Goal: Task Accomplishment & Management: Use online tool/utility

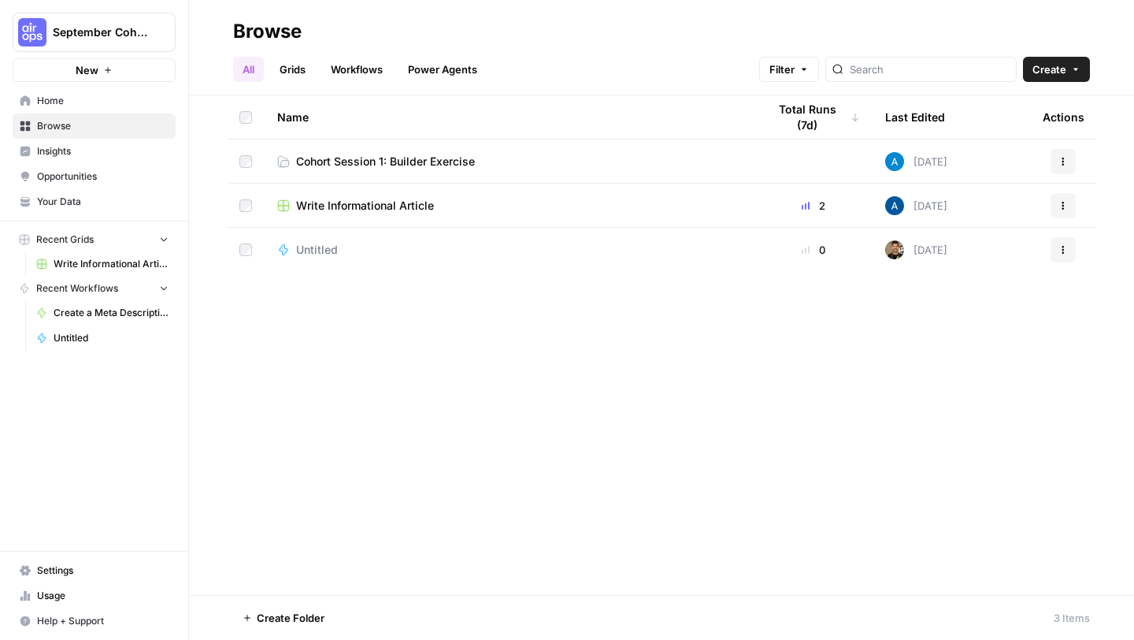
click at [607, 269] on td "Untitled" at bounding box center [510, 250] width 490 height 44
click at [452, 156] on span "Cohort Session 1: Builder Exercise" at bounding box center [385, 162] width 179 height 16
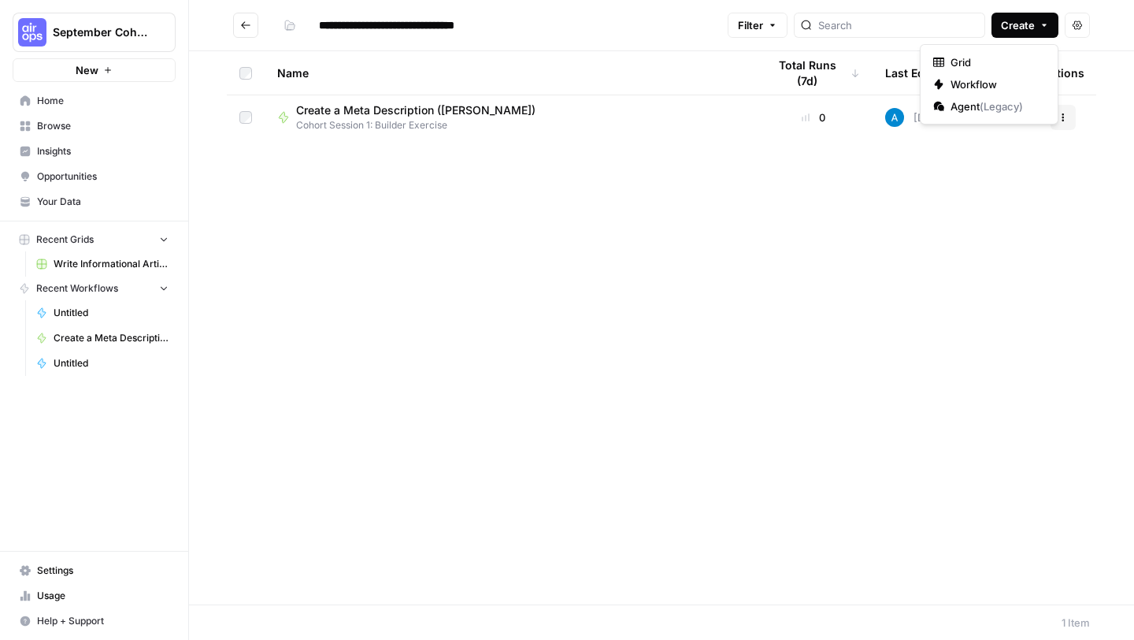
click at [1036, 29] on button "Create" at bounding box center [1025, 25] width 67 height 25
click at [983, 81] on span "Workflow" at bounding box center [995, 84] width 88 height 16
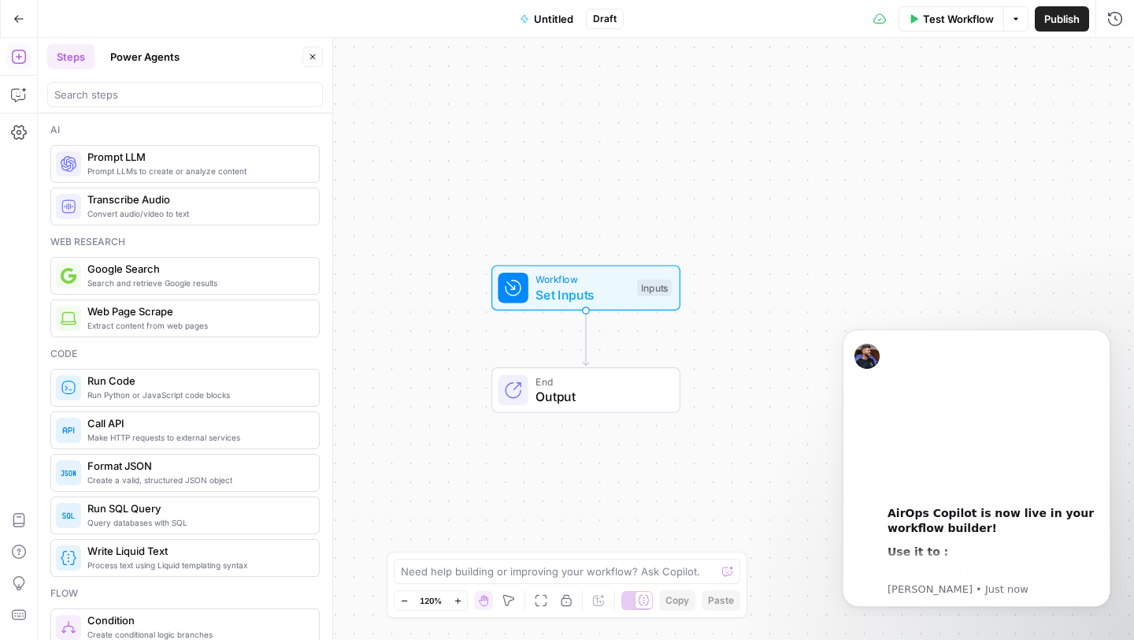
click at [552, 14] on span "Untitled" at bounding box center [553, 19] width 39 height 16
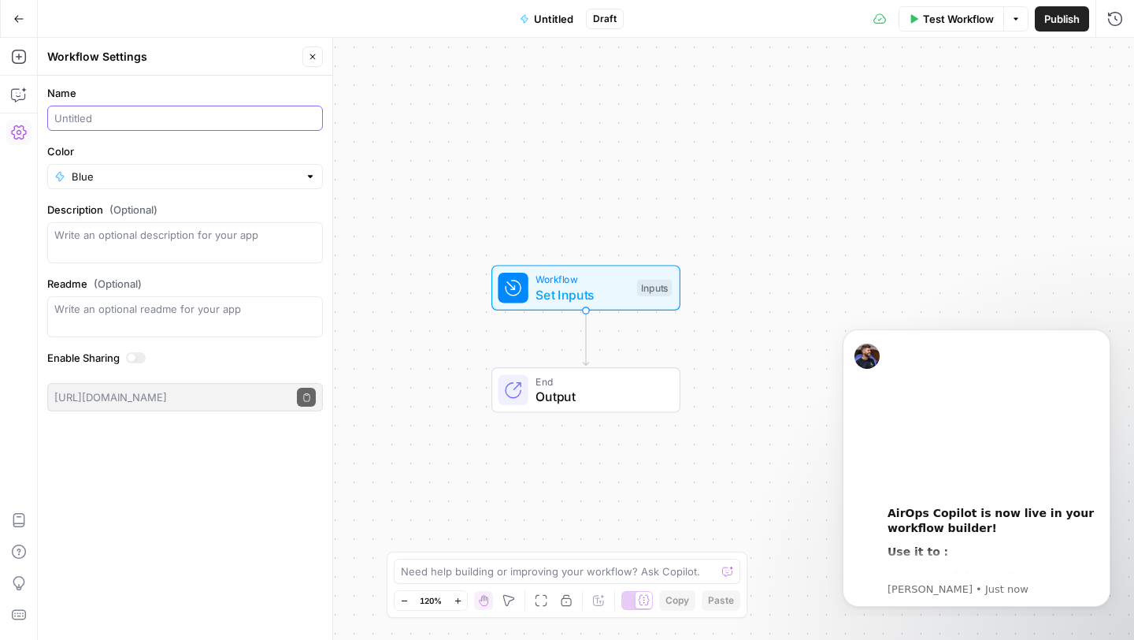
click at [79, 121] on input "Name" at bounding box center [185, 118] width 262 height 16
type input "`"
type input "Workflow 1 - [PERSON_NAME]"
click at [113, 180] on input "Color" at bounding box center [185, 177] width 227 height 16
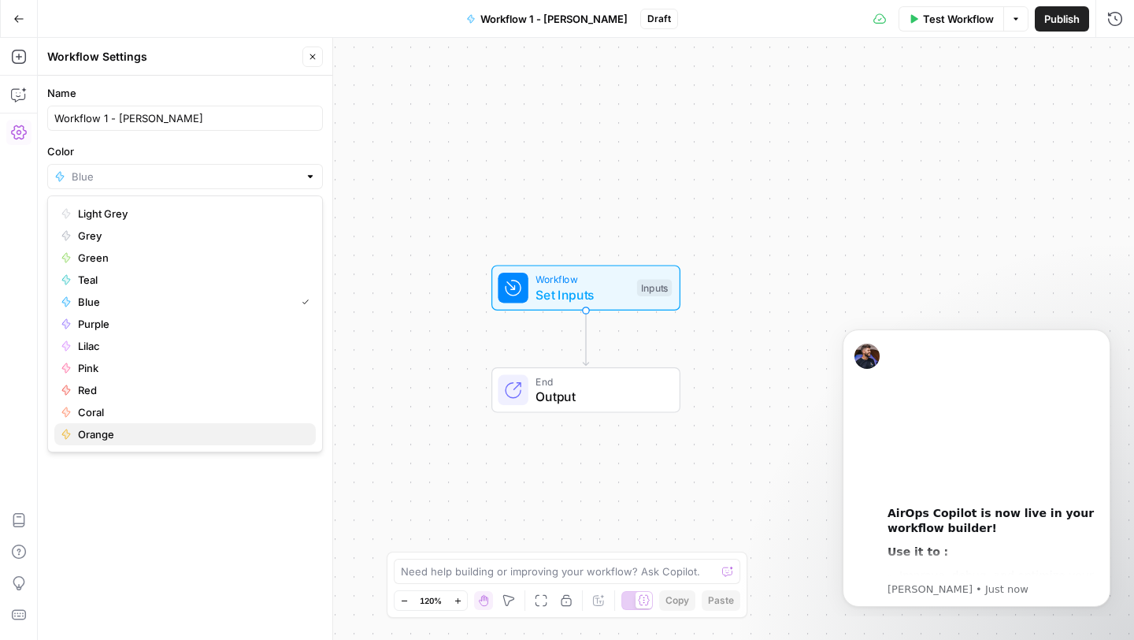
click at [135, 434] on span "Orange" at bounding box center [190, 434] width 225 height 16
type input "Orange"
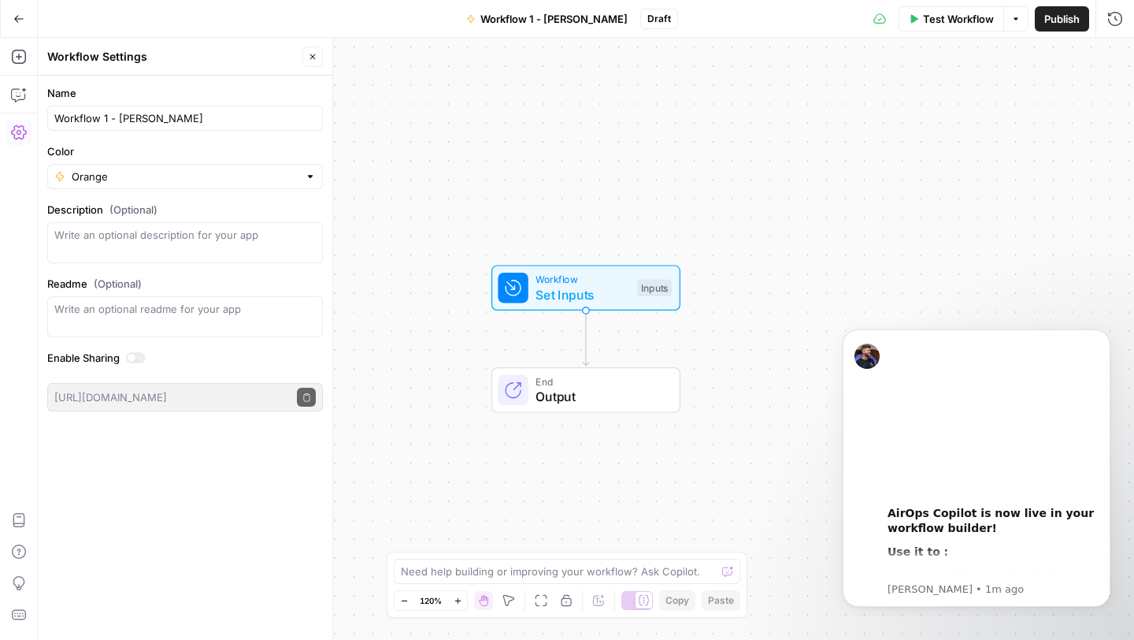
click at [529, 19] on span "Workflow 1 - [PERSON_NAME]" at bounding box center [554, 19] width 147 height 16
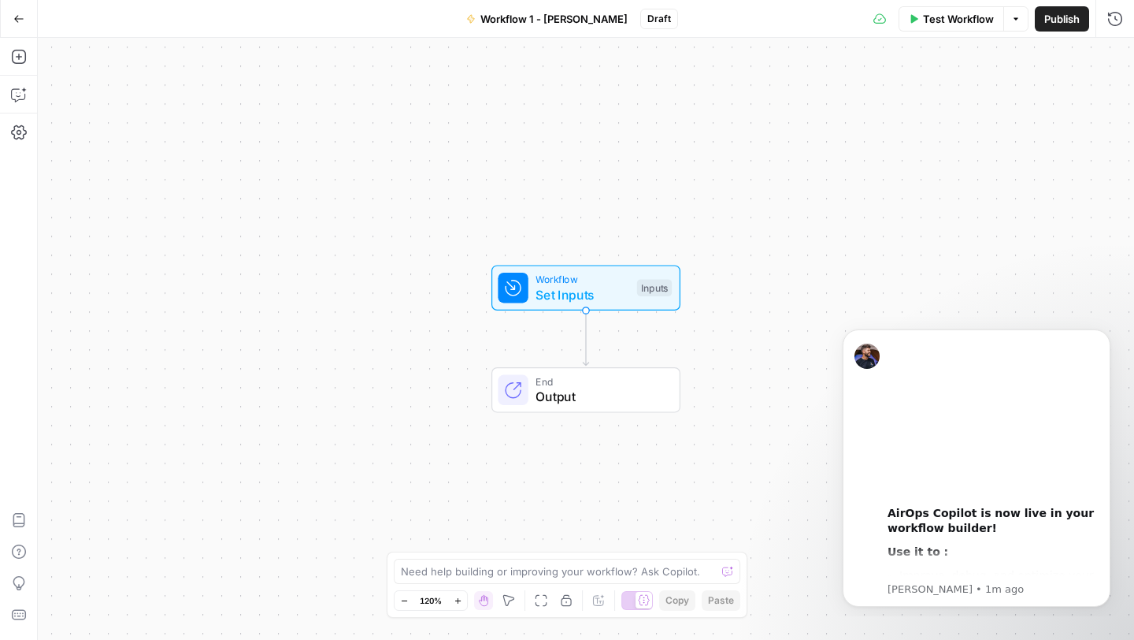
click at [553, 18] on span "Workflow 1 - [PERSON_NAME]" at bounding box center [554, 19] width 147 height 16
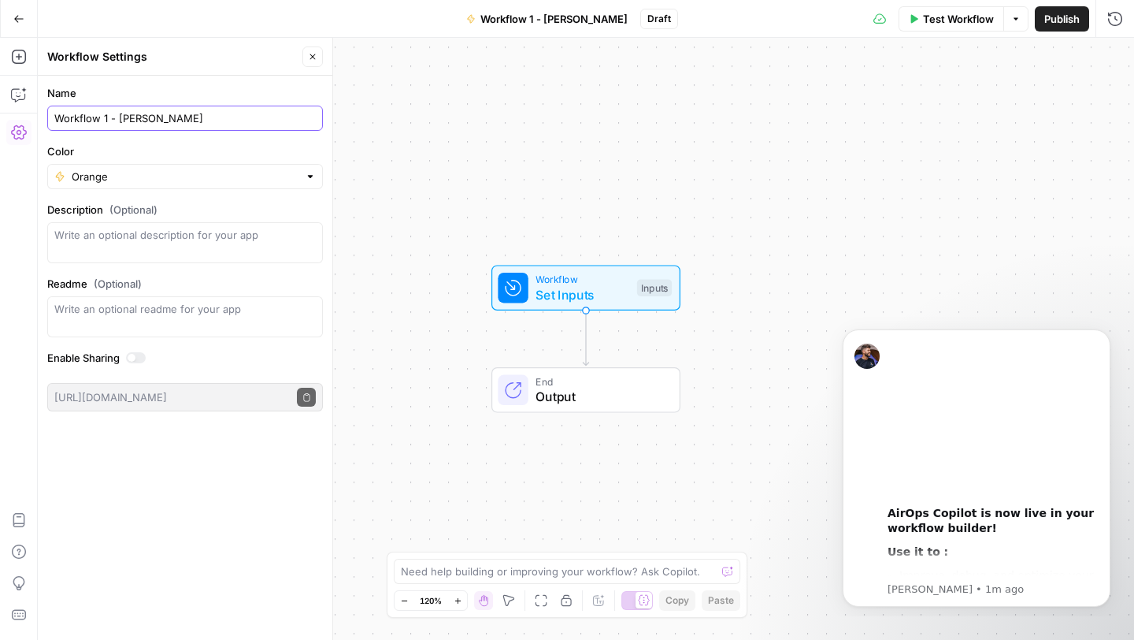
drag, startPoint x: 106, startPoint y: 117, endPoint x: 43, endPoint y: 115, distance: 63.1
click at [43, 115] on form "Name Workflow 1 - [PERSON_NAME] Color Orange Description (Optional) Readme (Opt…" at bounding box center [185, 248] width 295 height 345
click at [251, 113] on input "Create Meta Description - [PERSON_NAME]" at bounding box center [185, 118] width 262 height 16
type input "Create Meta Description - [PERSON_NAME]"
click at [310, 60] on icon "button" at bounding box center [312, 56] width 9 height 9
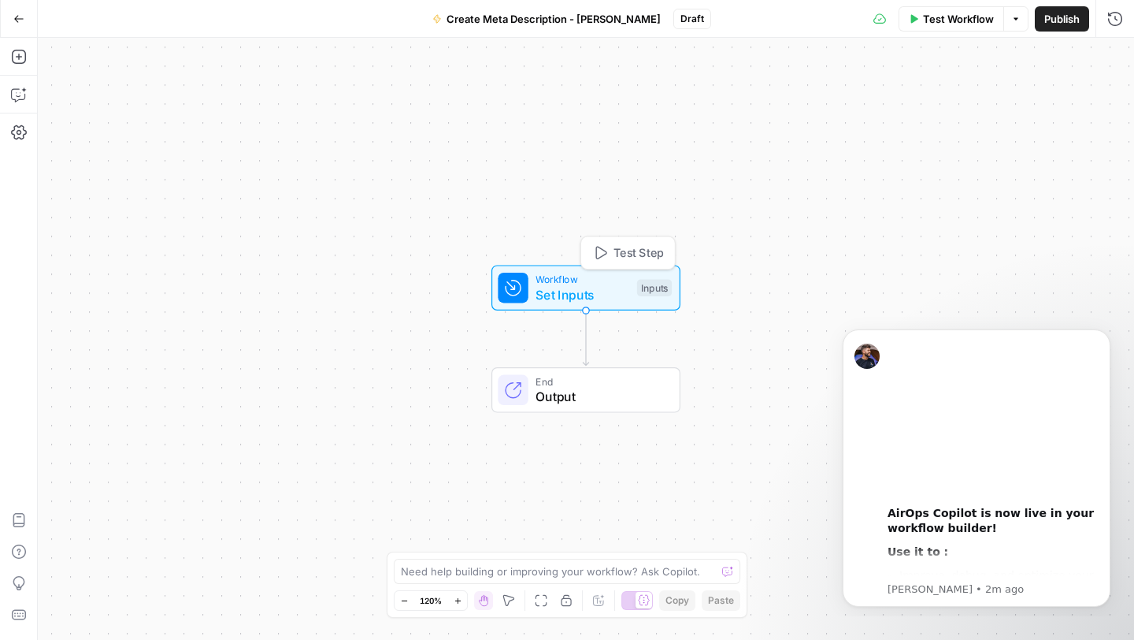
click at [585, 278] on span "Workflow" at bounding box center [583, 279] width 94 height 15
click at [999, 111] on button "Add Field" at bounding box center [964, 107] width 262 height 25
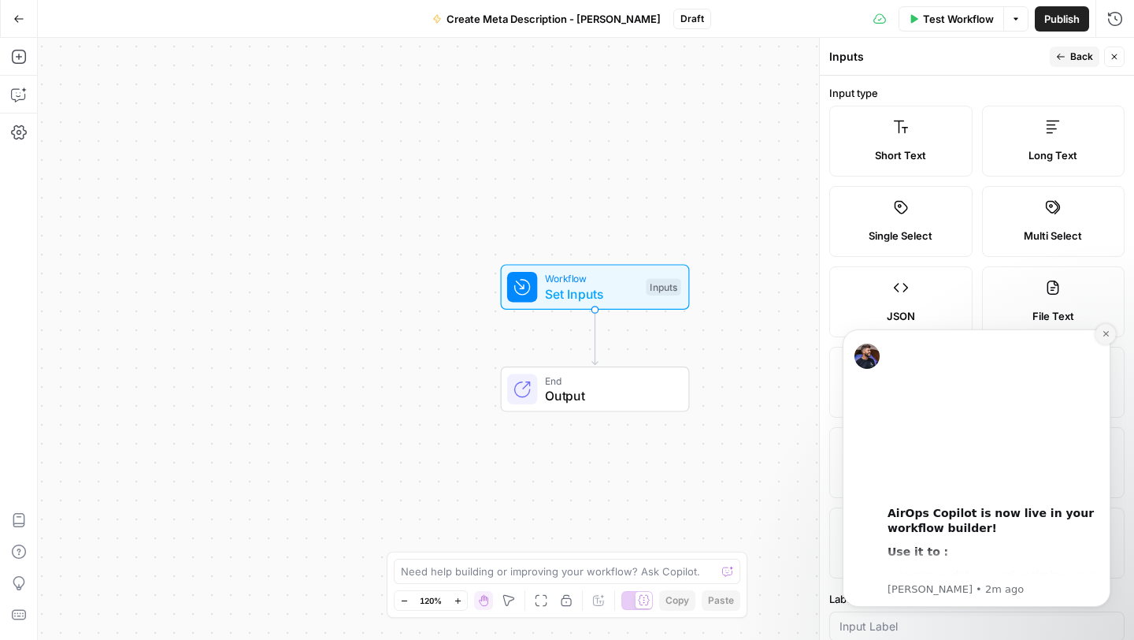
click at [1103, 334] on icon "Dismiss notification" at bounding box center [1106, 333] width 9 height 9
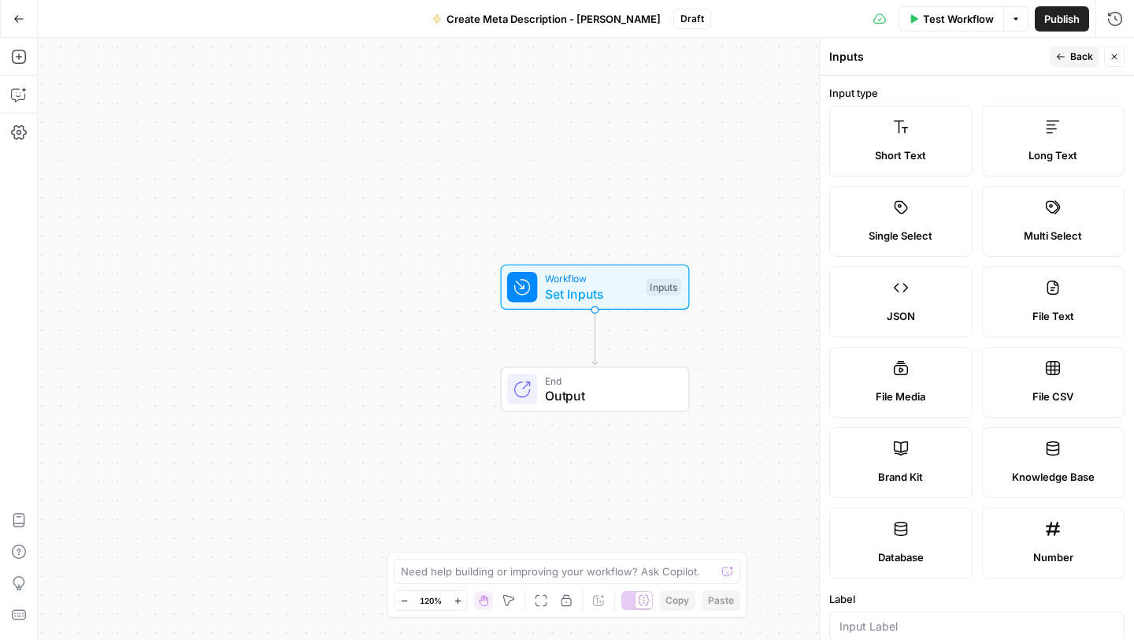
scroll to position [2, 0]
click at [918, 154] on span "Short Text" at bounding box center [900, 153] width 51 height 16
click at [912, 133] on label "Short Text" at bounding box center [901, 138] width 143 height 71
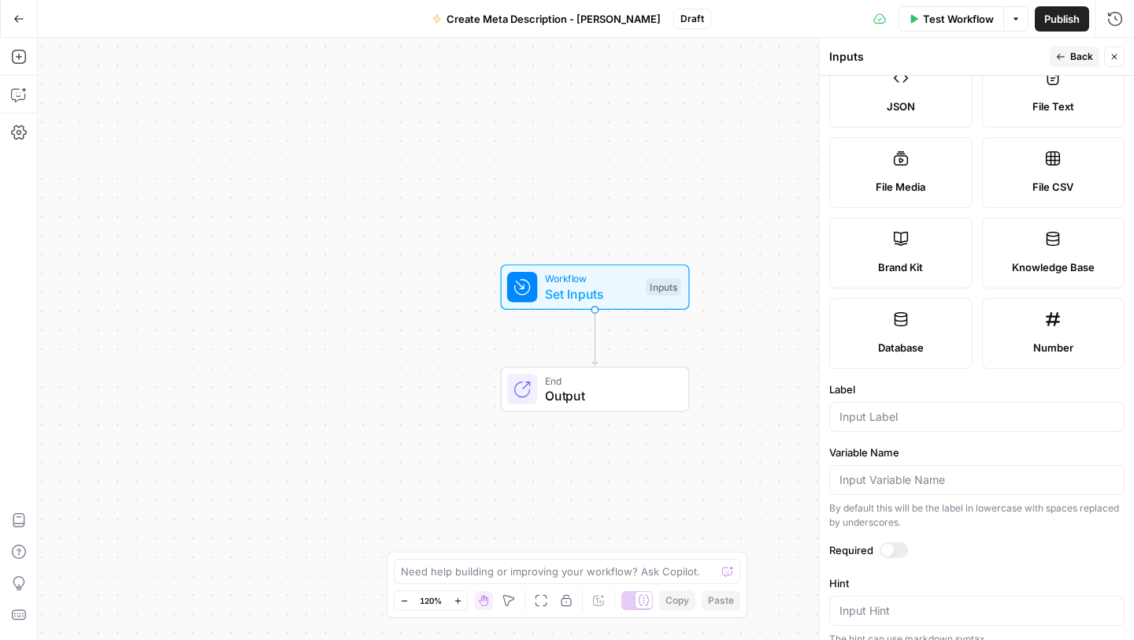
scroll to position [350, 0]
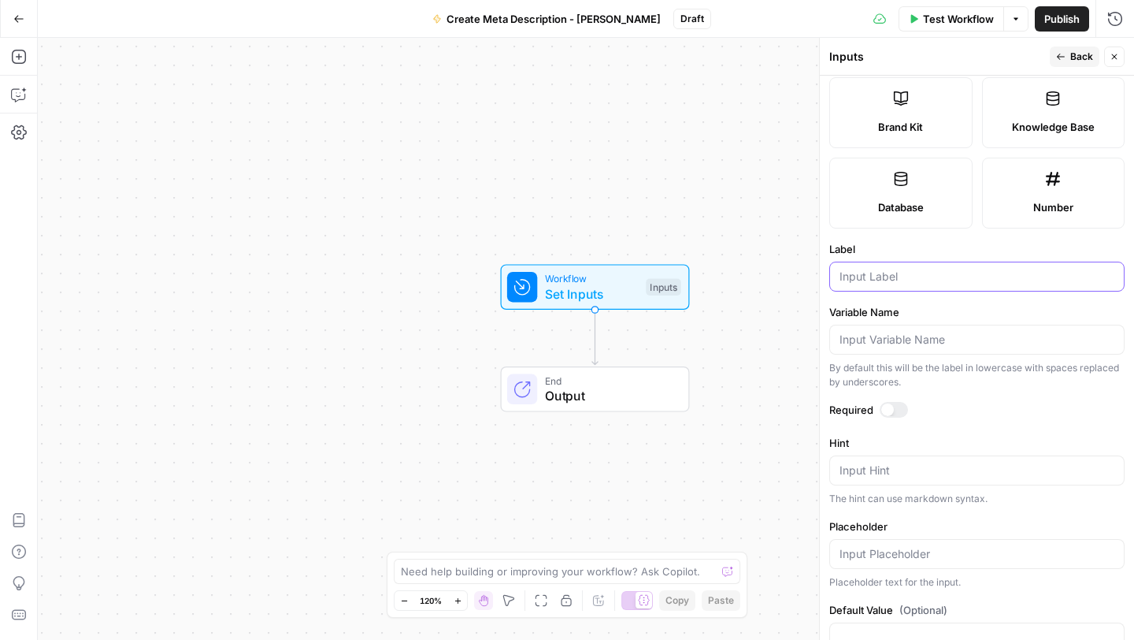
click at [929, 272] on input "Label" at bounding box center [977, 277] width 275 height 16
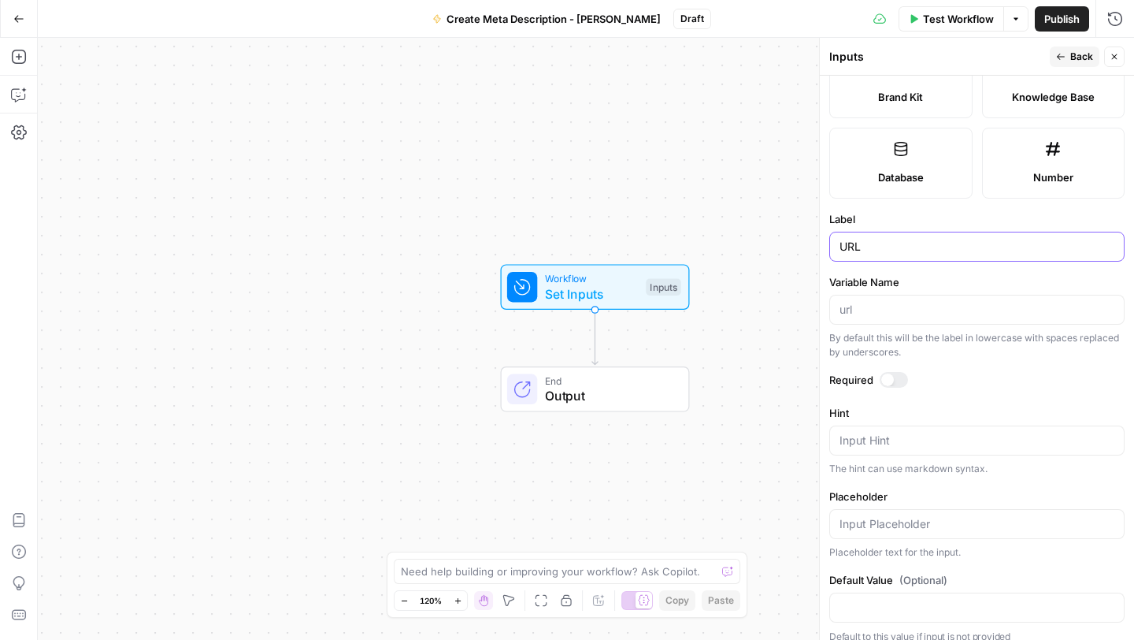
scroll to position [393, 0]
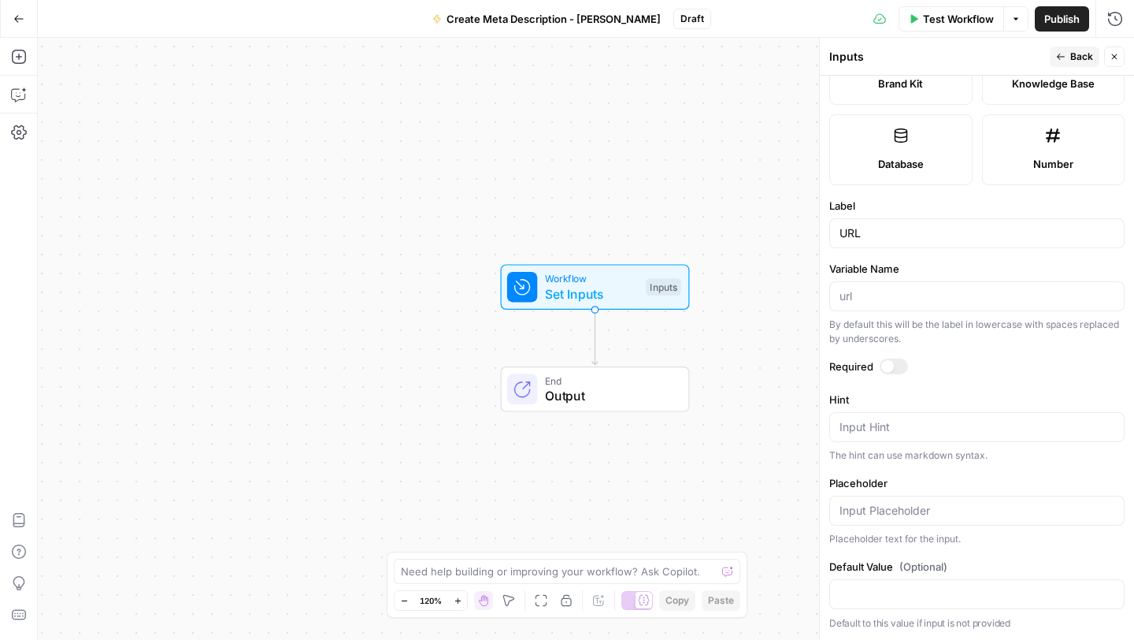
click at [891, 360] on div at bounding box center [894, 366] width 28 height 16
click at [837, 232] on div "URL" at bounding box center [977, 233] width 295 height 30
type input "U"
type input "Blog URL"
click at [1083, 50] on span "P" at bounding box center [1080, 53] width 13 height 16
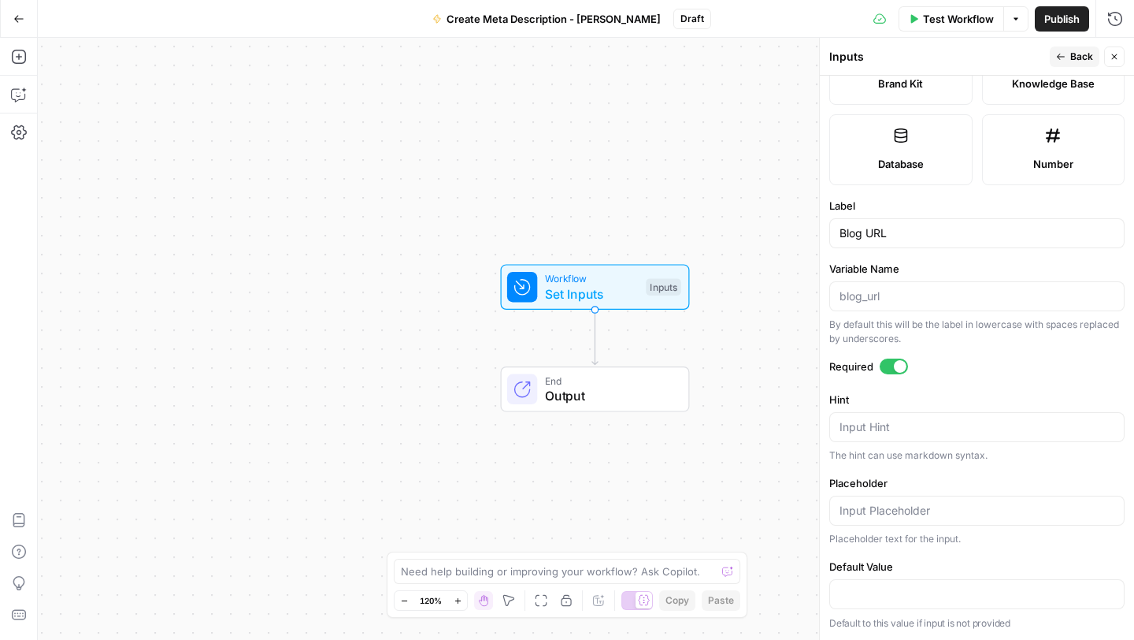
click at [1086, 57] on span "Back" at bounding box center [1082, 57] width 23 height 14
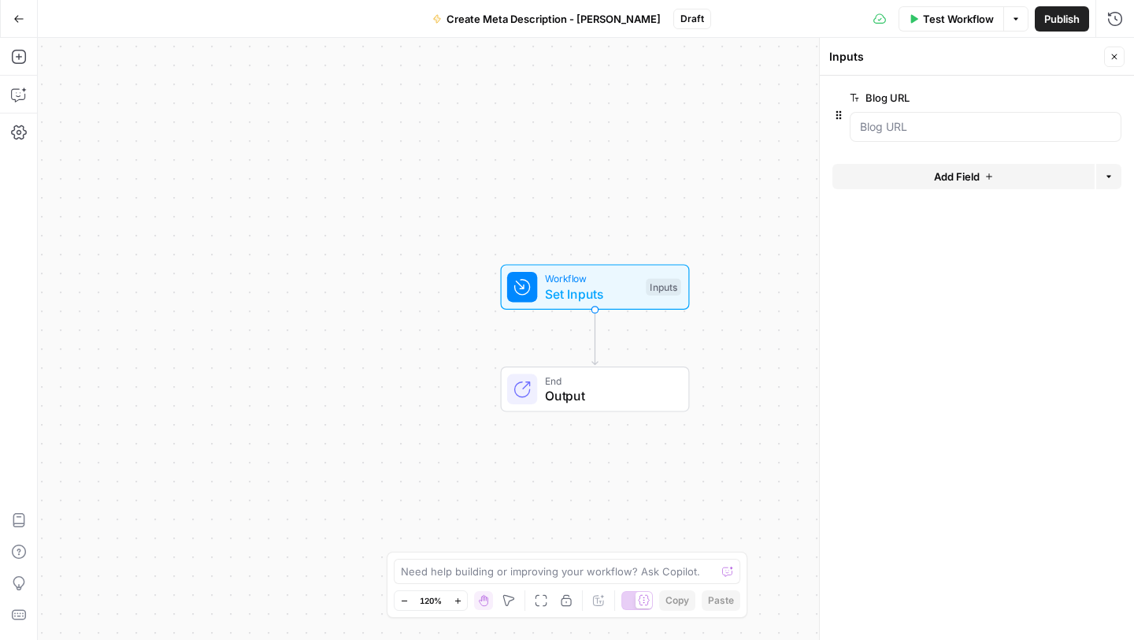
click at [1111, 56] on icon "button" at bounding box center [1114, 56] width 9 height 9
click at [948, 13] on span "Test Workflow" at bounding box center [958, 19] width 71 height 16
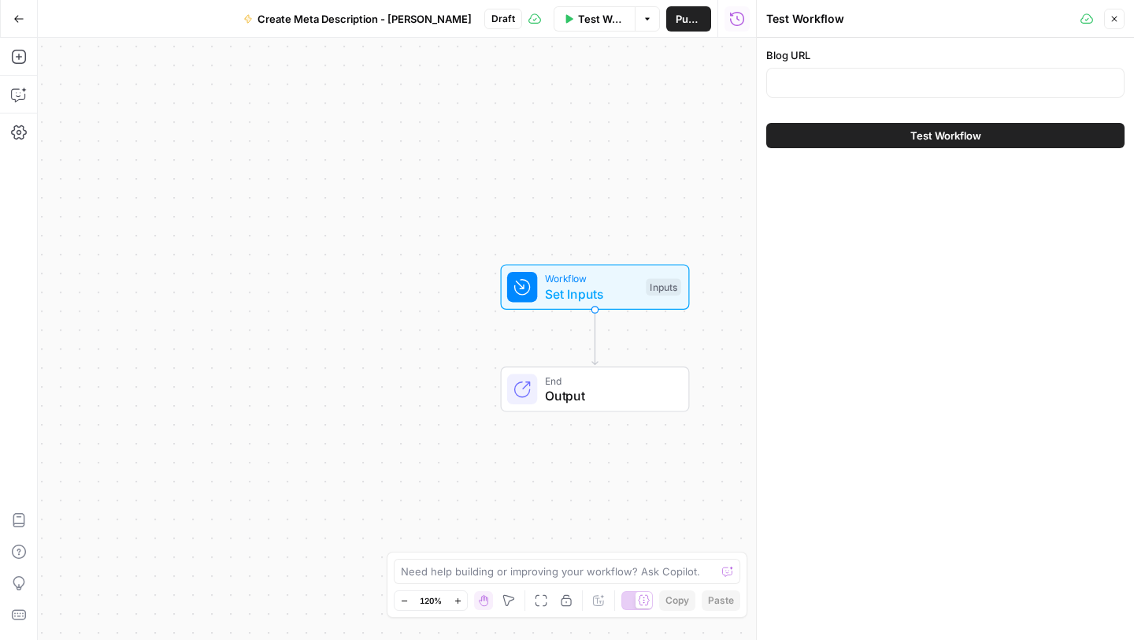
click at [894, 92] on div at bounding box center [945, 83] width 358 height 30
paste input "[URL][DOMAIN_NAME]"
type input "[URL][DOMAIN_NAME]"
click at [1115, 22] on icon "button" at bounding box center [1114, 18] width 9 height 9
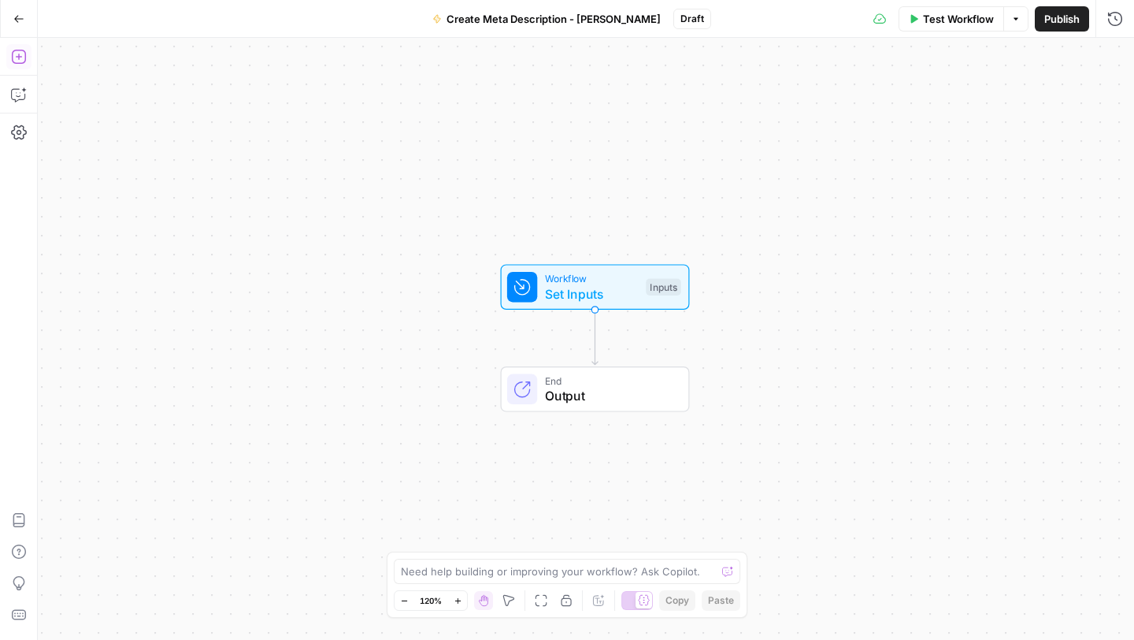
click at [27, 60] on button "Add Steps" at bounding box center [18, 56] width 25 height 25
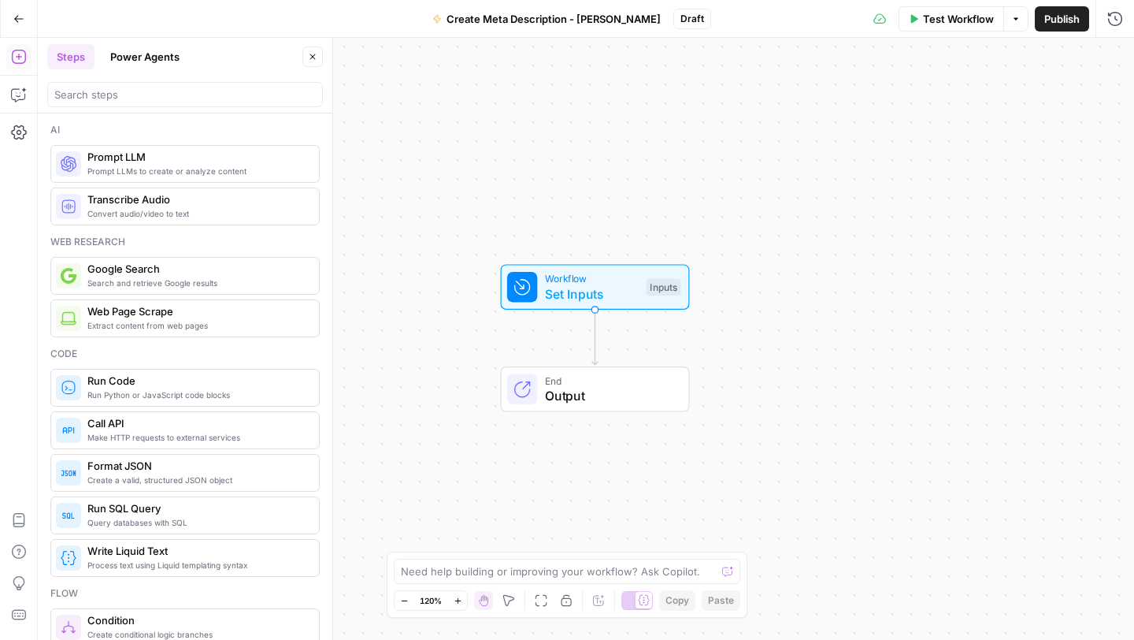
click at [196, 109] on header "Steps Power Agents Close" at bounding box center [185, 76] width 295 height 76
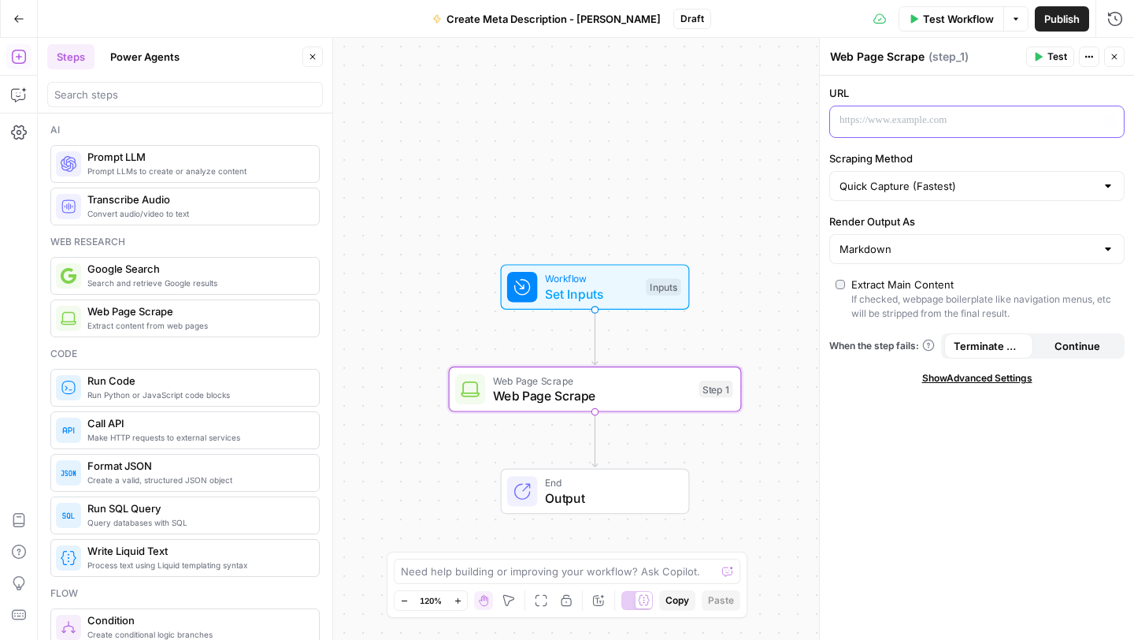
click at [907, 113] on p at bounding box center [965, 121] width 250 height 16
click at [1066, 119] on p "**********" at bounding box center [965, 121] width 250 height 16
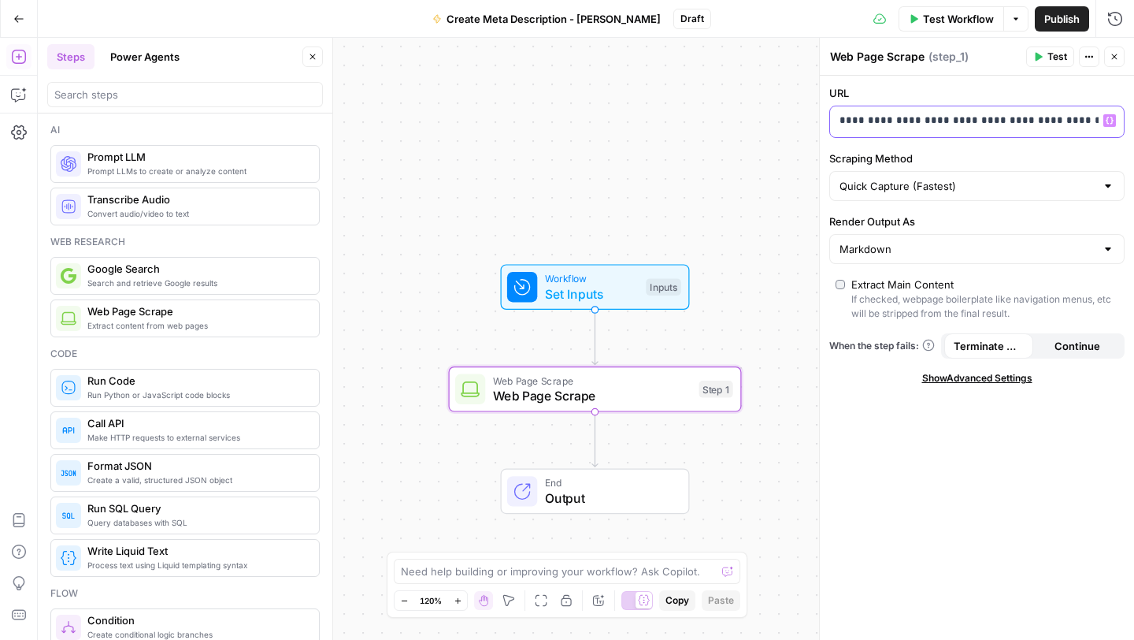
click at [1066, 119] on p "**********" at bounding box center [965, 121] width 250 height 16
click at [1107, 119] on icon "button" at bounding box center [1110, 121] width 8 height 8
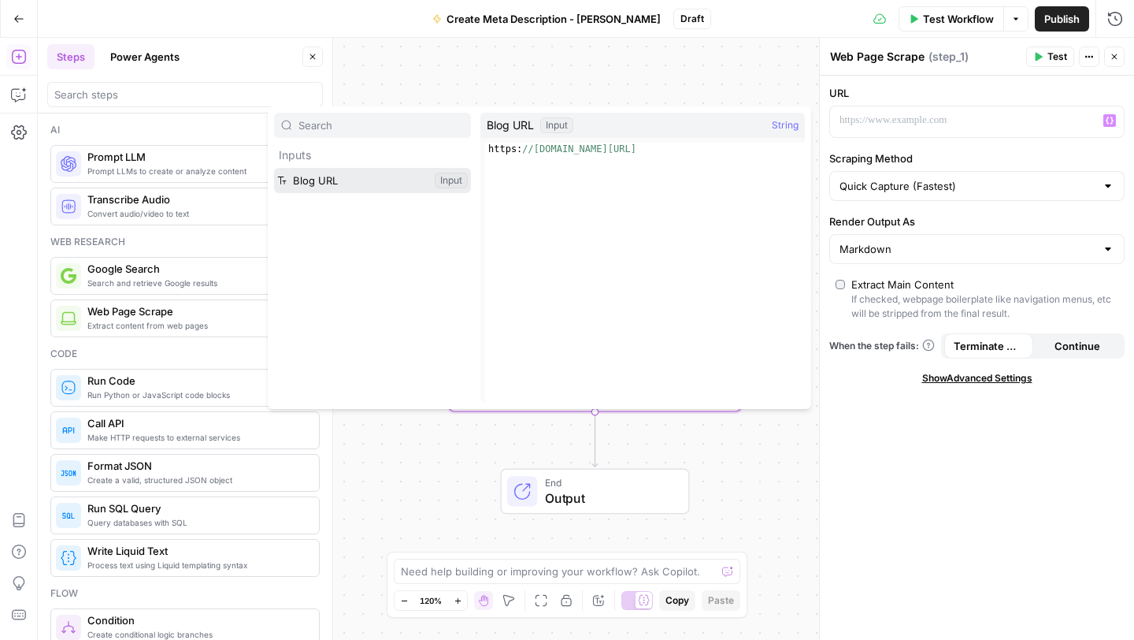
click at [369, 186] on button "Select variable Blog URL" at bounding box center [372, 180] width 197 height 25
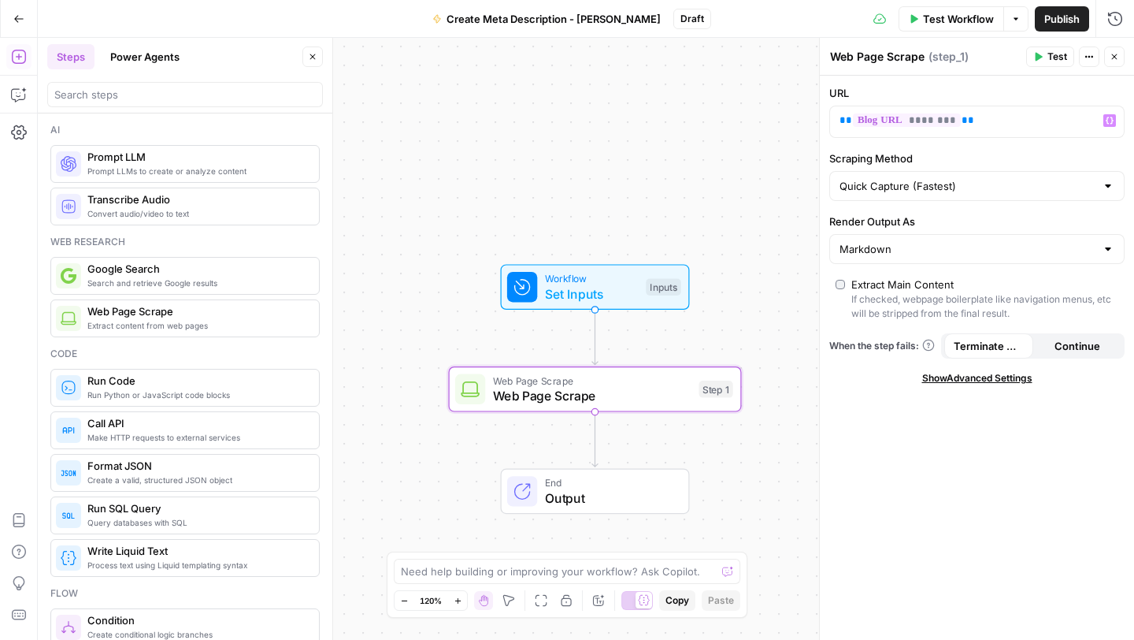
click at [877, 476] on div "URL ** ******** ** Variables Menu Scraping Method Quick Capture (Fastest) Rende…" at bounding box center [977, 358] width 314 height 564
click at [1044, 515] on div "URL ** ******** ** Variables Menu Scraping Method Quick Capture (Fastest) Rende…" at bounding box center [977, 358] width 314 height 564
click at [1055, 55] on span "Test" at bounding box center [1058, 57] width 20 height 14
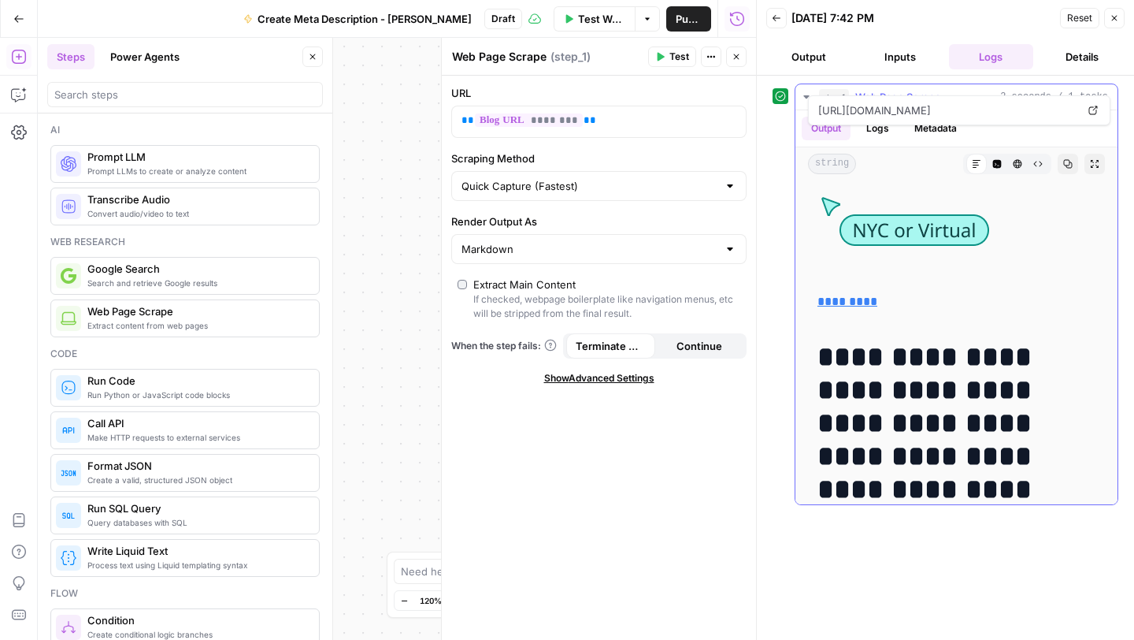
scroll to position [452, 0]
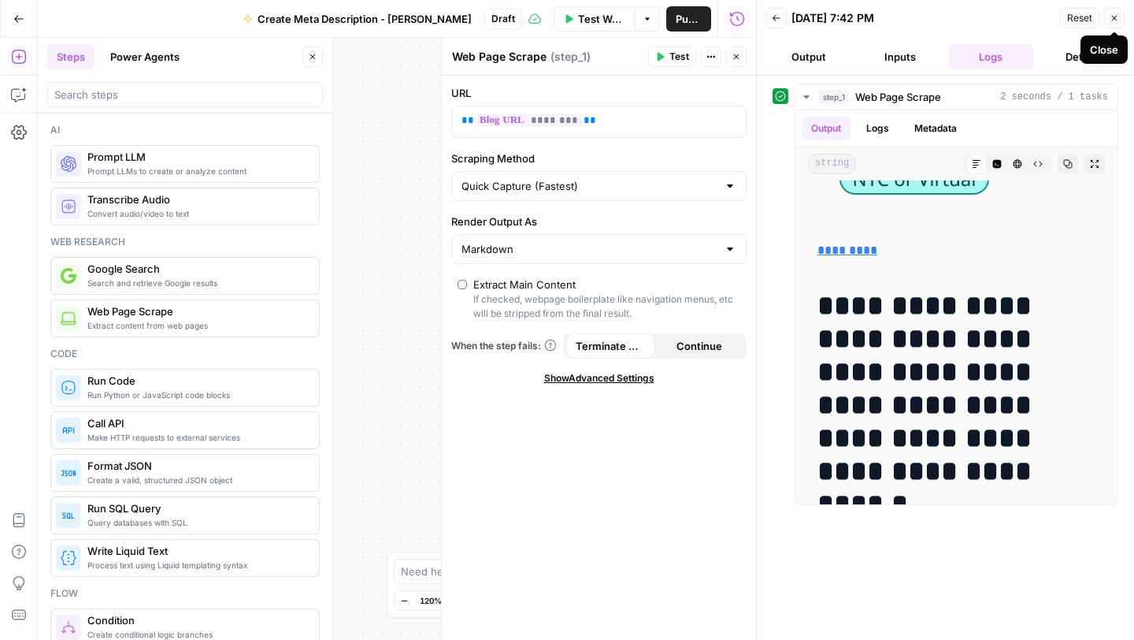
click at [1108, 18] on button "Close" at bounding box center [1114, 18] width 20 height 20
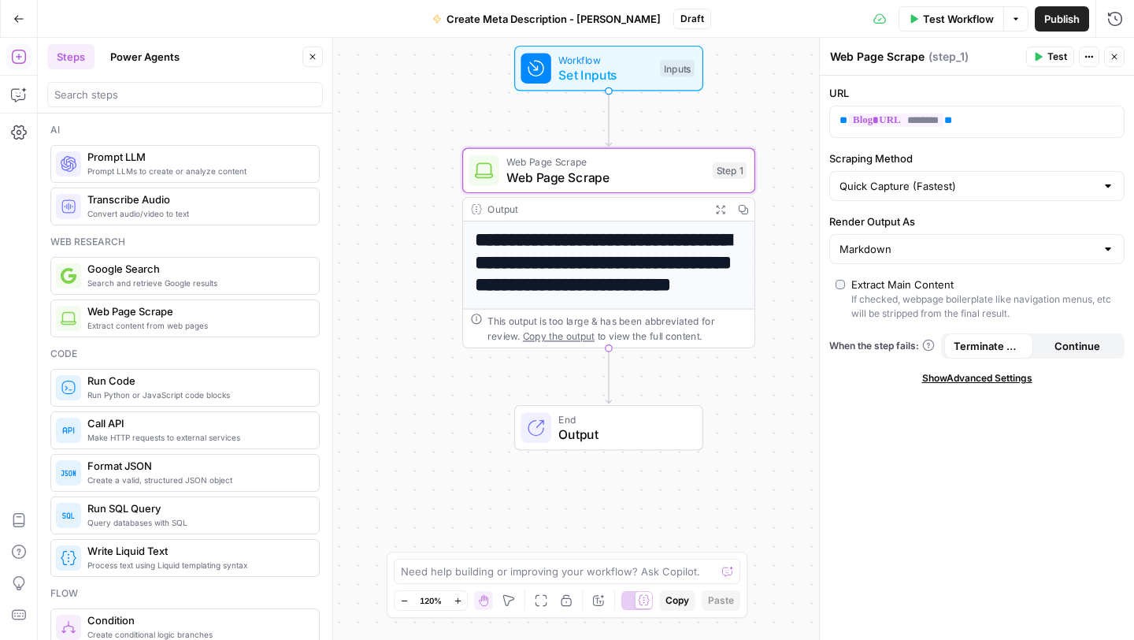
click at [1108, 58] on button "Close" at bounding box center [1114, 56] width 20 height 20
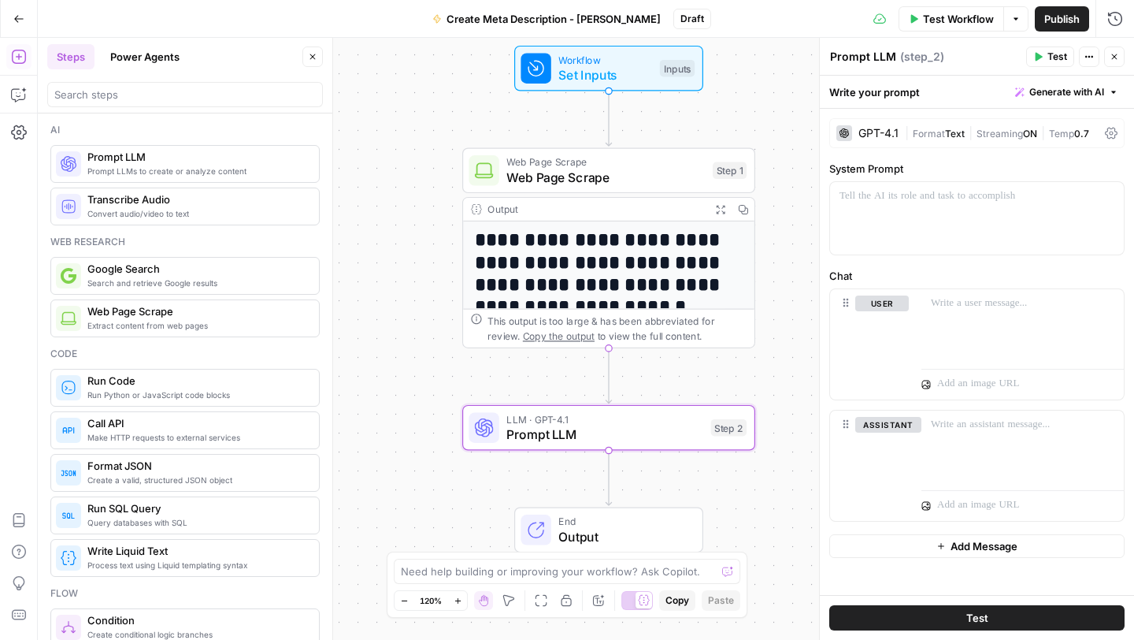
click at [560, 426] on span "Prompt LLM" at bounding box center [605, 434] width 197 height 19
click at [878, 129] on div "GPT-4.1" at bounding box center [879, 133] width 40 height 11
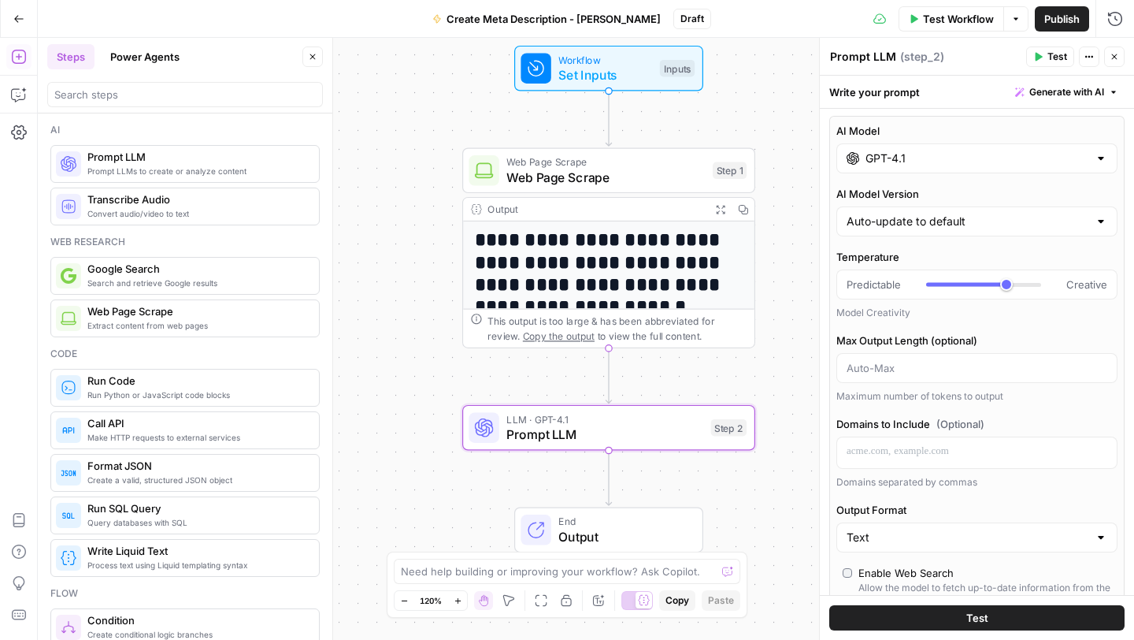
scroll to position [0, 0]
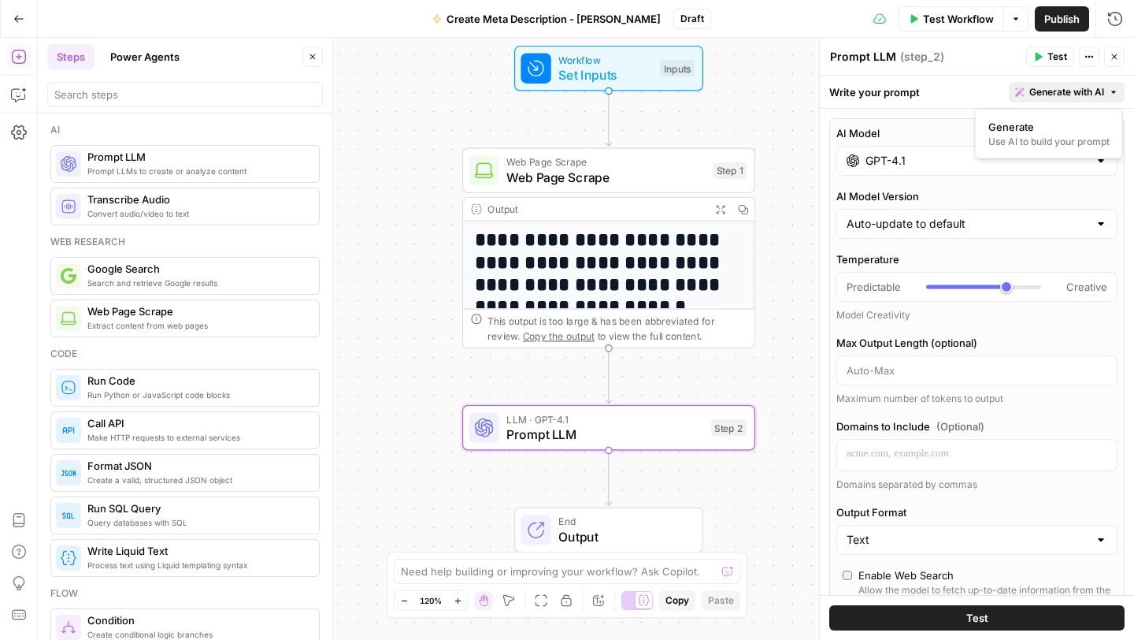
click at [1116, 91] on icon "button" at bounding box center [1113, 91] width 9 height 9
click at [915, 171] on div "GPT-4.1" at bounding box center [977, 161] width 281 height 30
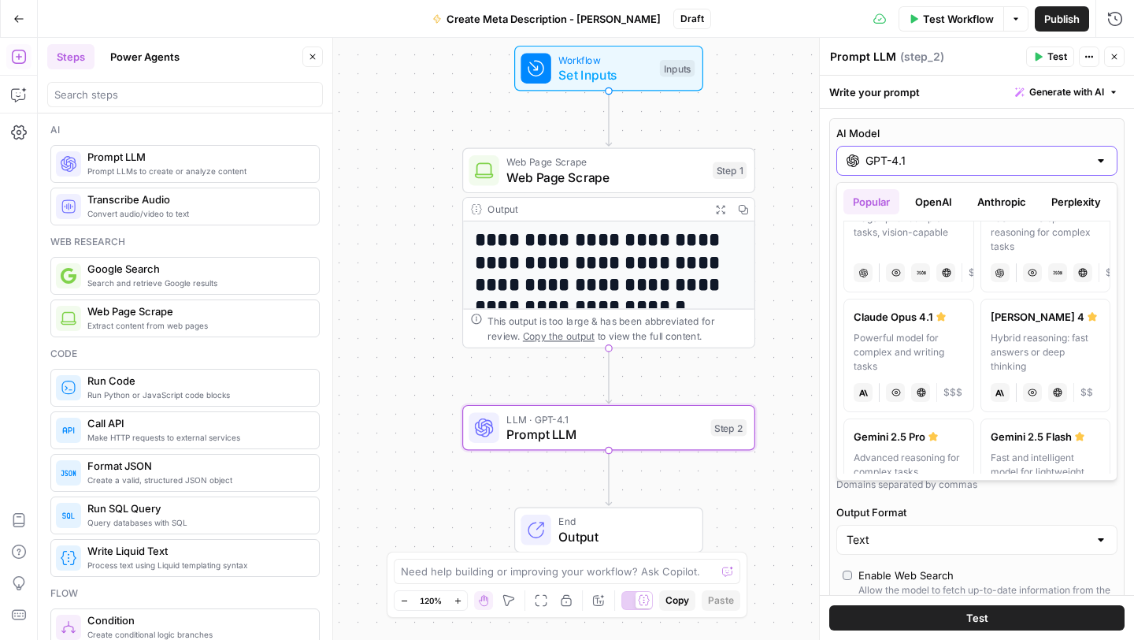
scroll to position [180, 0]
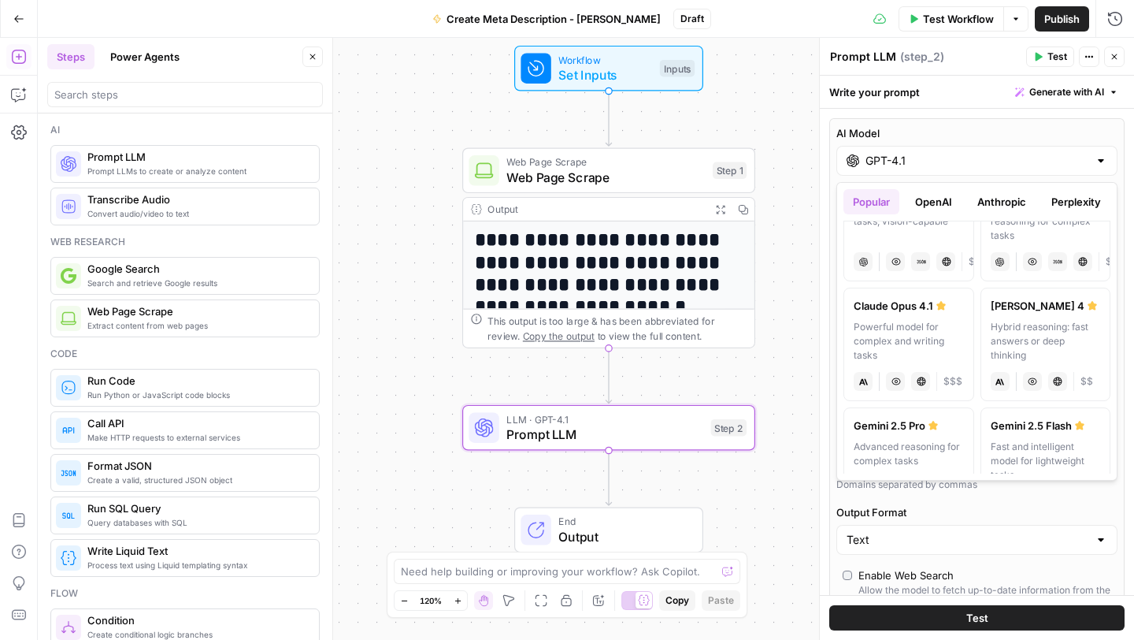
click at [1029, 327] on div "Hybrid reasoning: fast answers or deep thinking" at bounding box center [1046, 341] width 110 height 43
type input "[PERSON_NAME] 4"
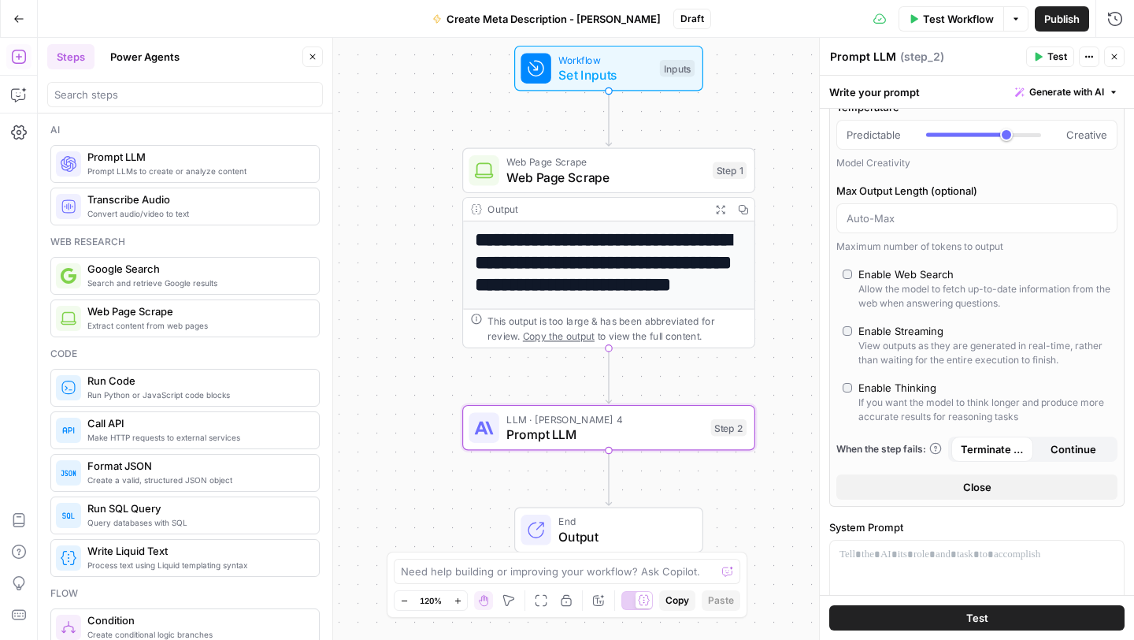
scroll to position [95, 0]
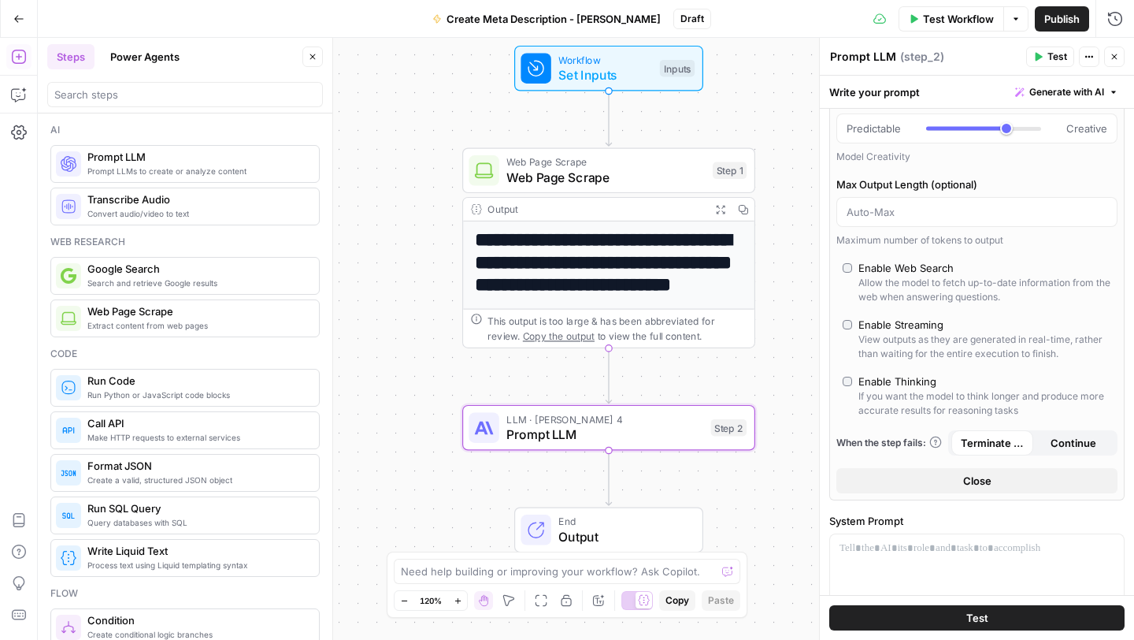
click at [978, 487] on span "Close" at bounding box center [977, 481] width 28 height 16
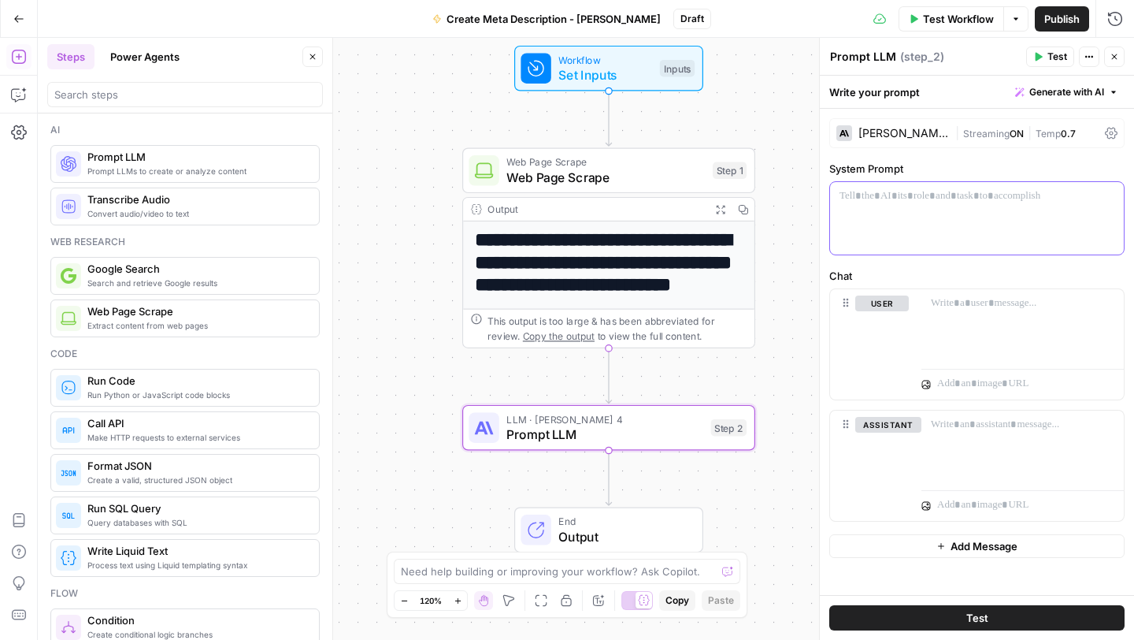
click at [967, 223] on div at bounding box center [977, 218] width 294 height 72
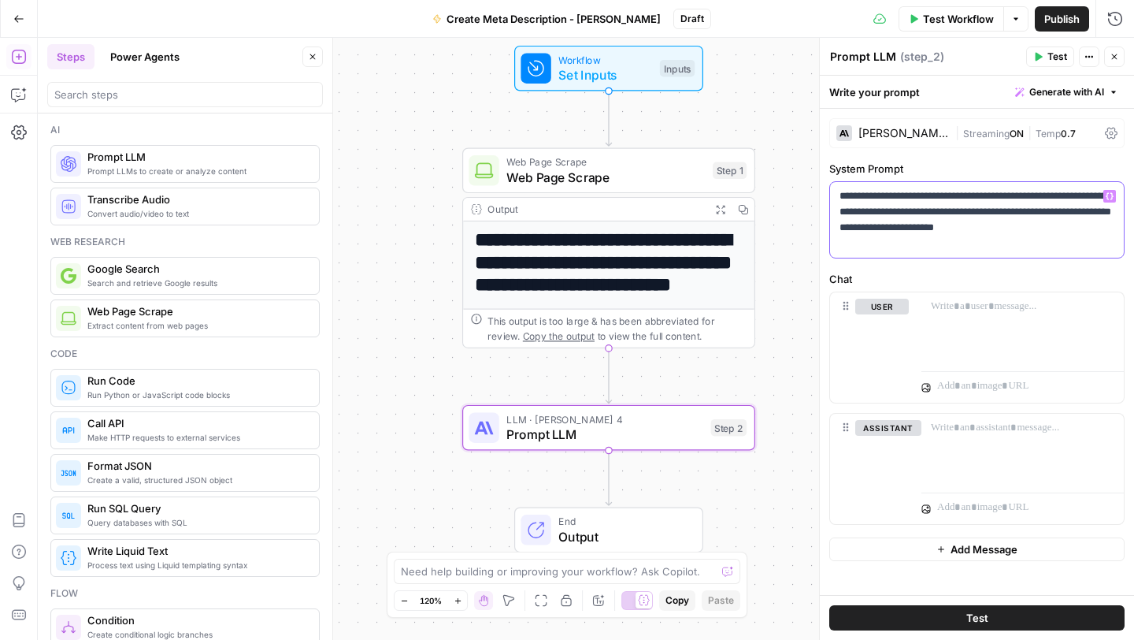
click at [859, 247] on p "**********" at bounding box center [977, 219] width 275 height 63
click at [963, 242] on p "**********" at bounding box center [977, 219] width 275 height 63
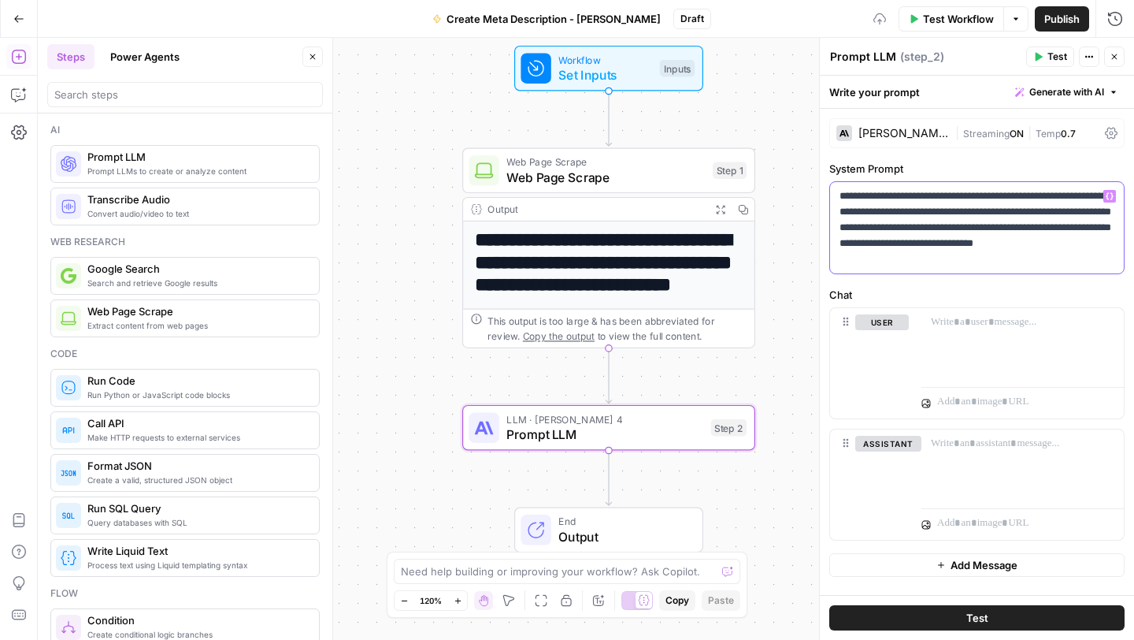
click at [926, 259] on p "**********" at bounding box center [977, 227] width 275 height 79
click at [959, 257] on p "**********" at bounding box center [977, 227] width 275 height 79
click at [1060, 260] on p "**********" at bounding box center [977, 227] width 275 height 79
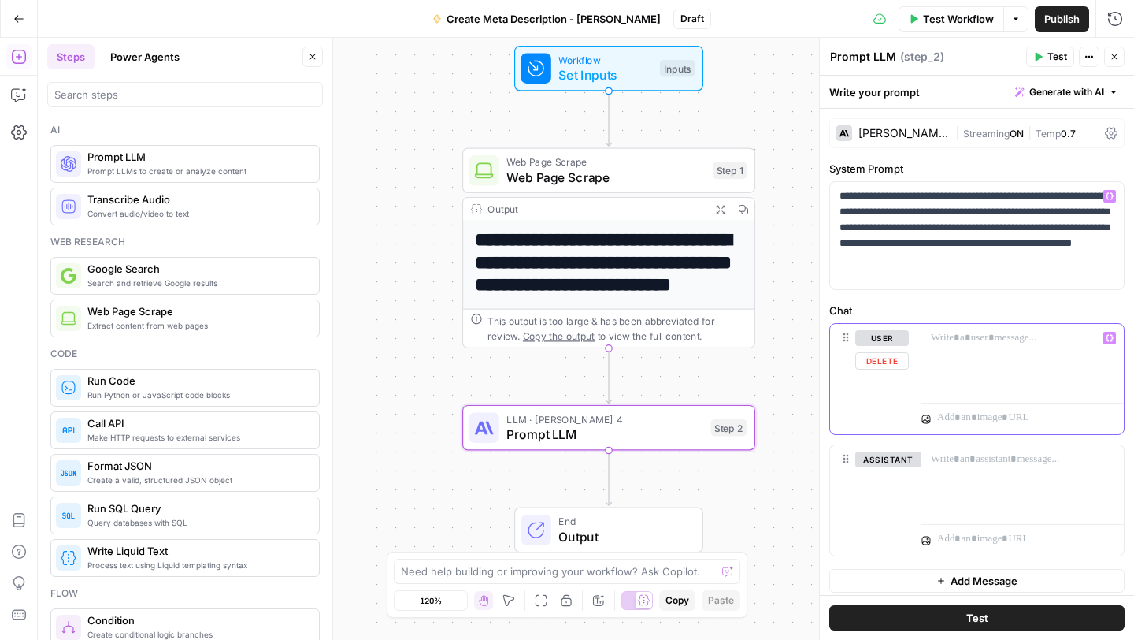
click at [950, 343] on p at bounding box center [1023, 338] width 184 height 16
click at [1113, 340] on icon "button" at bounding box center [1110, 338] width 8 height 8
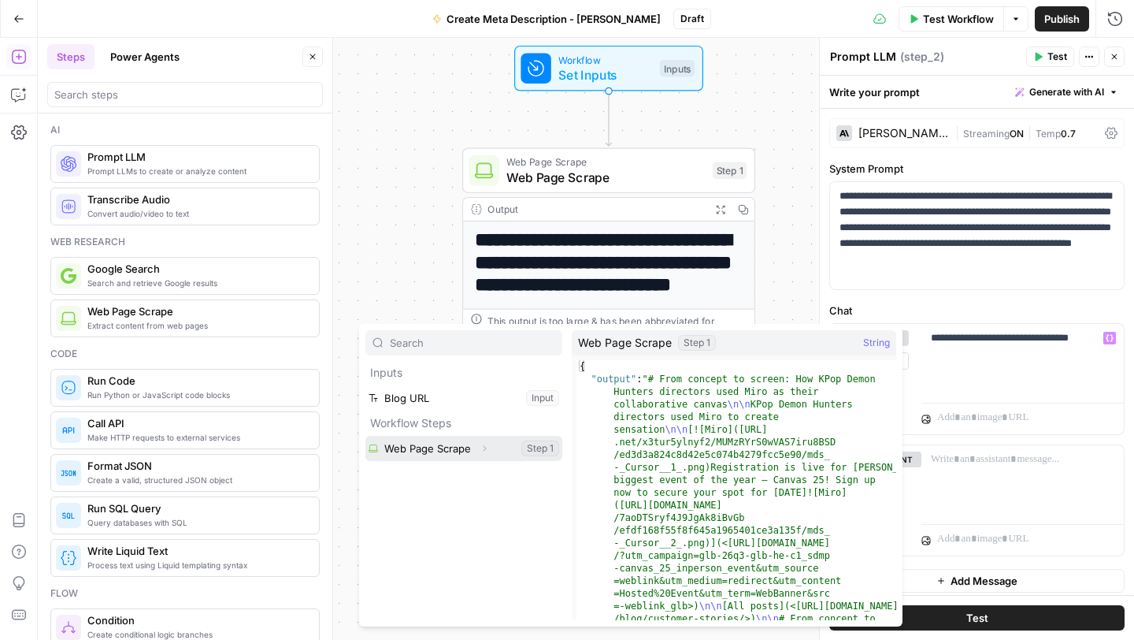
click at [474, 445] on button "Expand" at bounding box center [484, 448] width 20 height 20
click at [461, 449] on button "Select variable Web Page Scrape" at bounding box center [464, 448] width 197 height 25
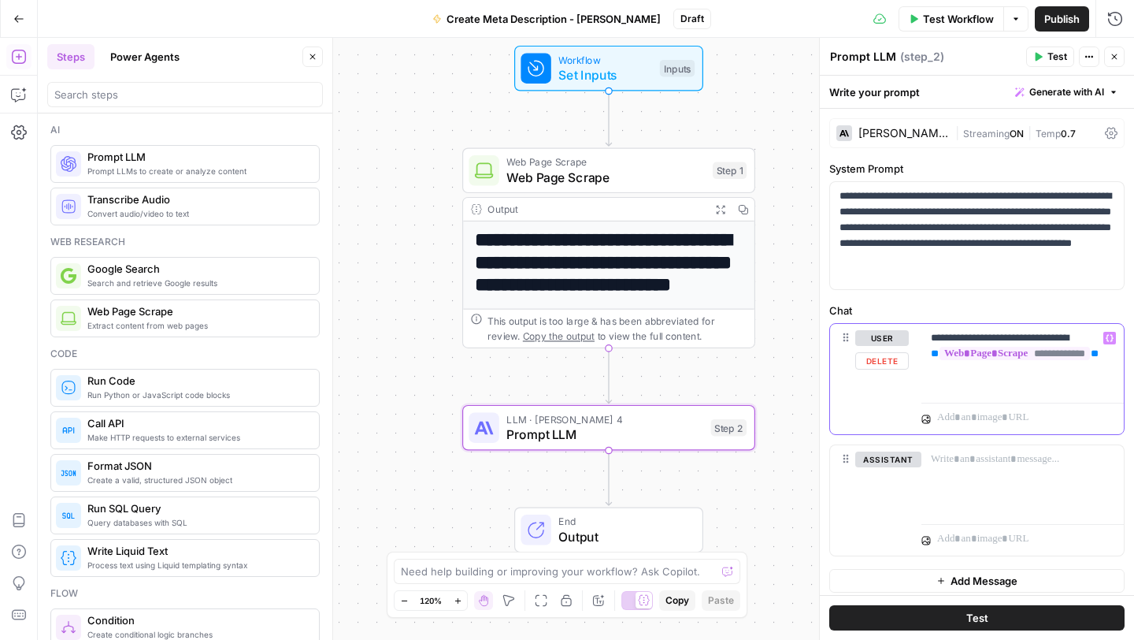
click at [943, 355] on p "**********" at bounding box center [1023, 353] width 184 height 47
click at [961, 366] on p "**********" at bounding box center [1023, 361] width 184 height 63
click at [1060, 58] on span "Test" at bounding box center [1058, 57] width 20 height 14
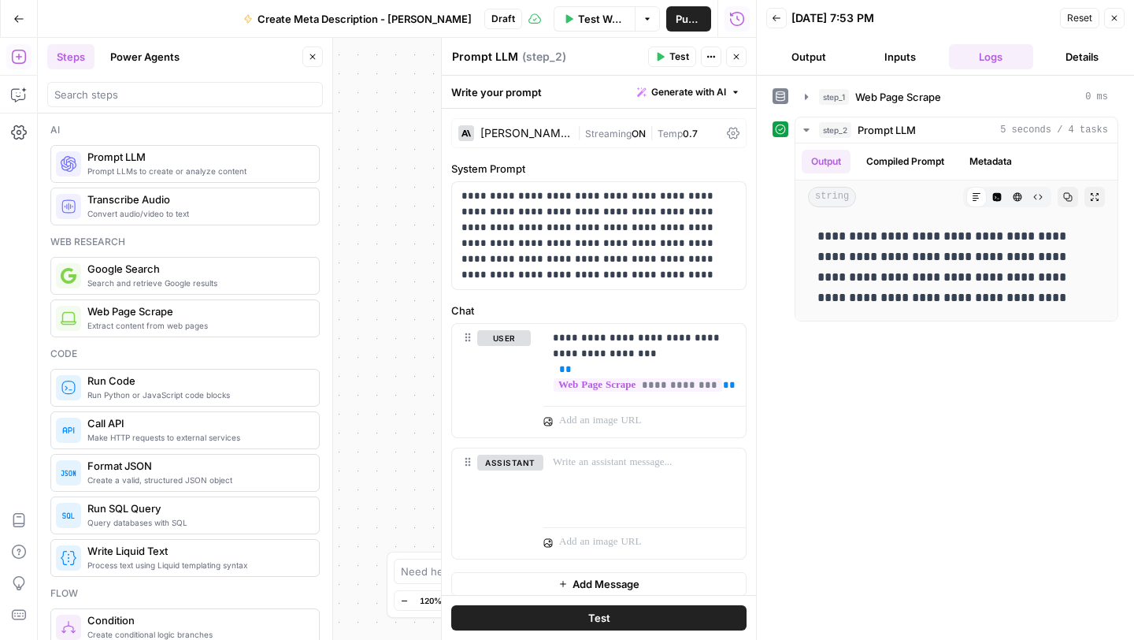
click at [1115, 19] on icon "button" at bounding box center [1115, 19] width 6 height 6
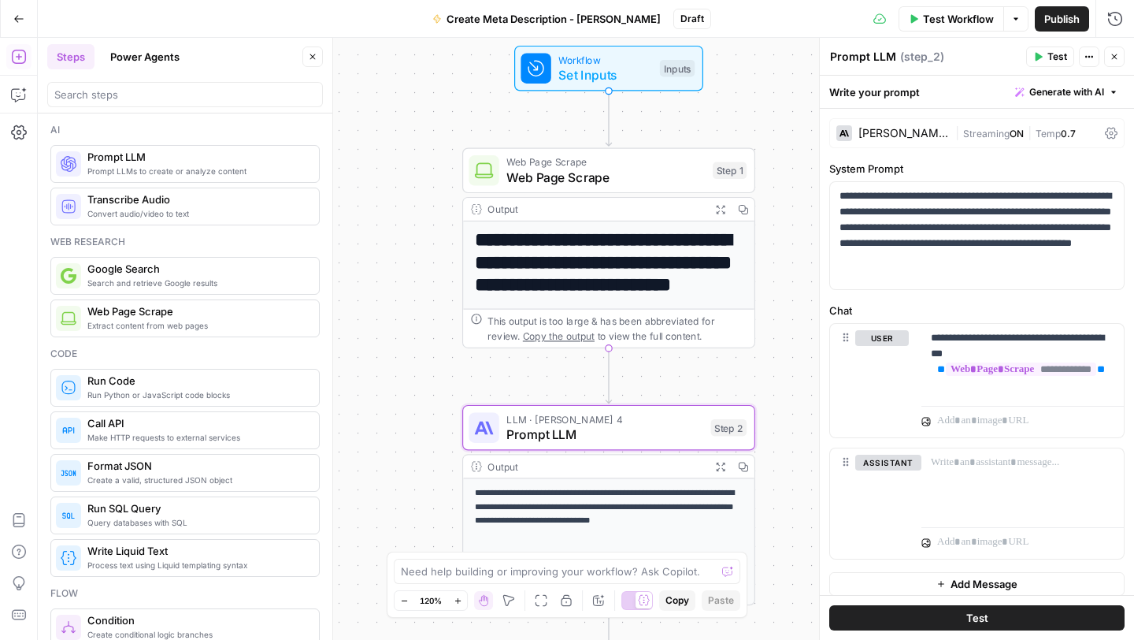
click at [1110, 58] on icon "button" at bounding box center [1114, 56] width 9 height 9
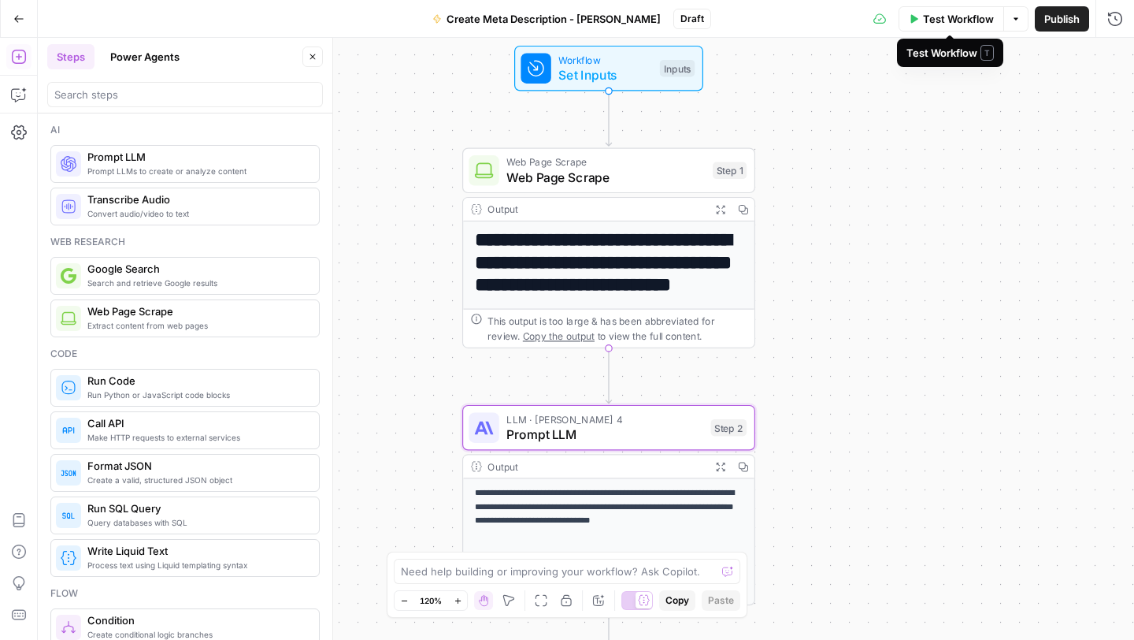
click at [955, 29] on button "Test Workflow" at bounding box center [952, 18] width 106 height 25
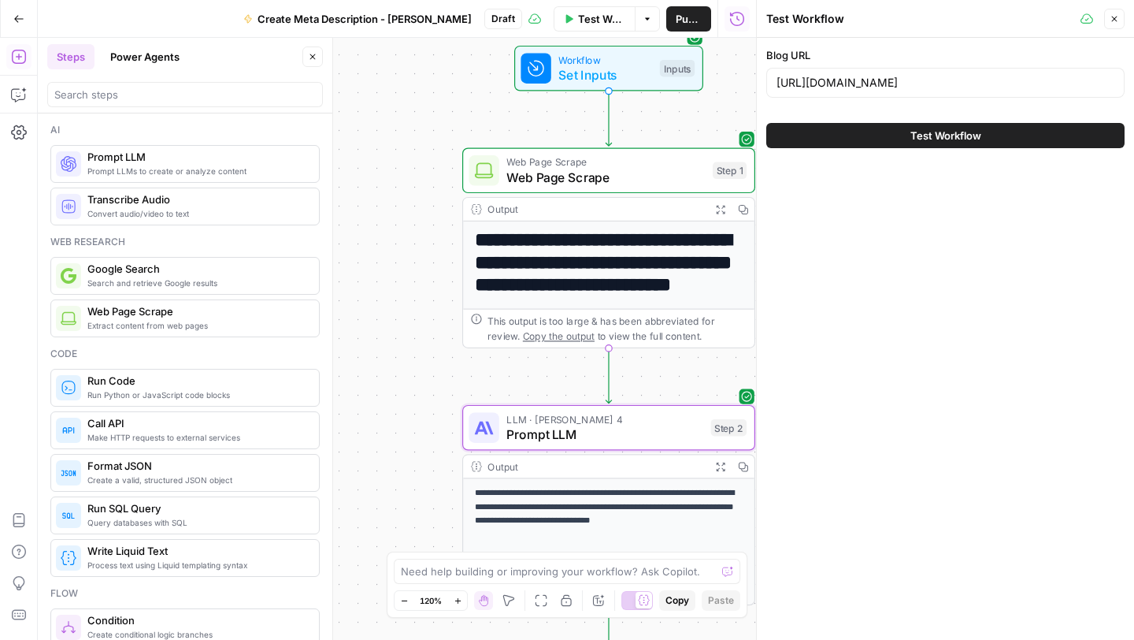
click at [1002, 121] on div "Test Workflow" at bounding box center [945, 135] width 358 height 44
click at [1000, 133] on button "Test Workflow" at bounding box center [945, 135] width 358 height 25
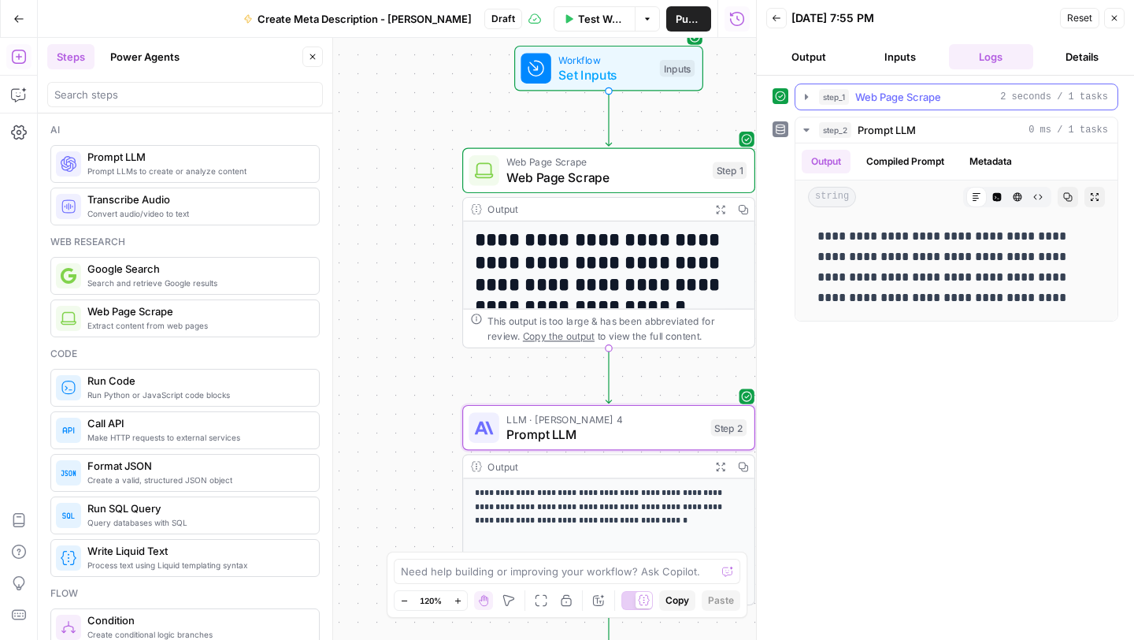
click at [806, 95] on icon "button" at bounding box center [806, 97] width 3 height 6
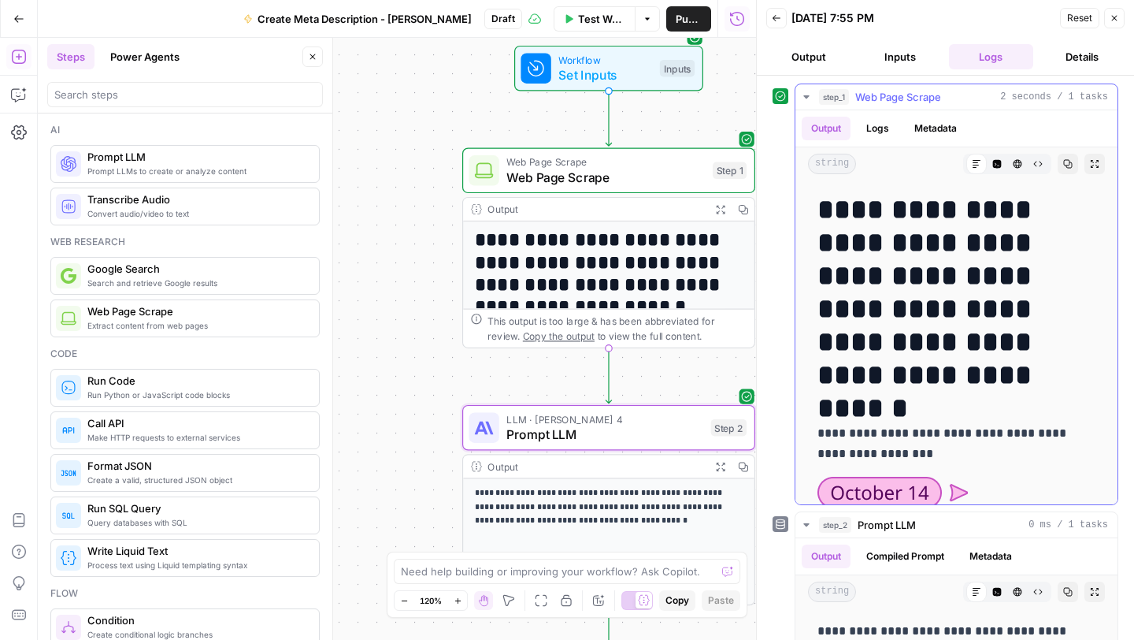
click at [809, 100] on icon "button" at bounding box center [806, 97] width 13 height 13
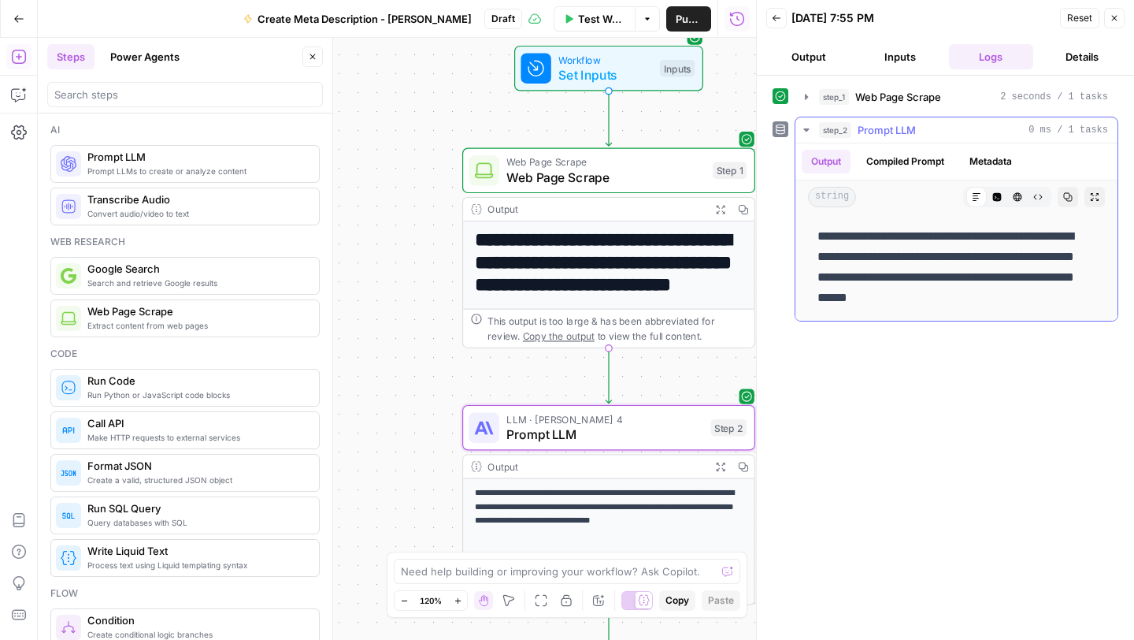
click at [952, 244] on p "**********" at bounding box center [957, 267] width 278 height 82
click at [926, 169] on button "Compiled Prompt" at bounding box center [905, 162] width 97 height 24
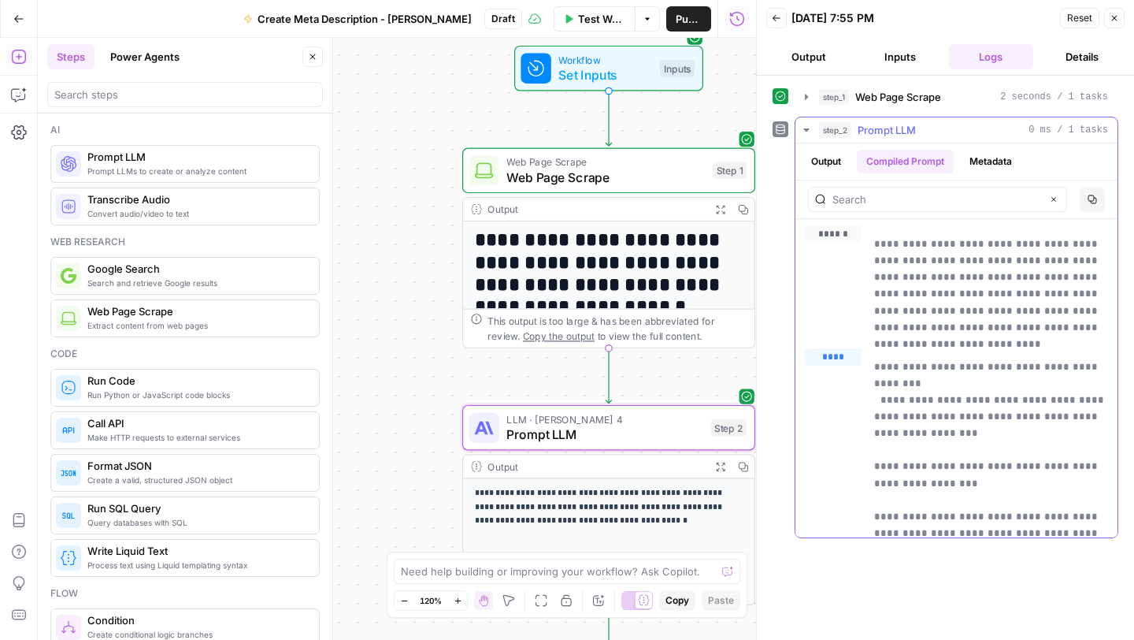
click at [978, 160] on button "Metadata" at bounding box center [990, 162] width 61 height 24
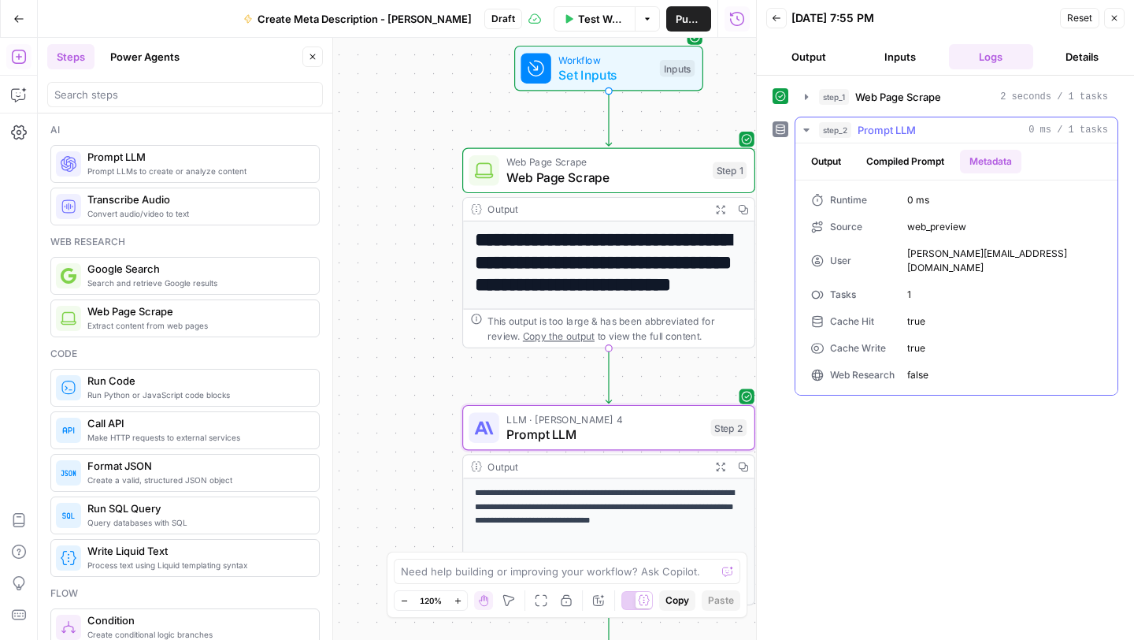
click at [832, 161] on button "Output" at bounding box center [826, 162] width 49 height 24
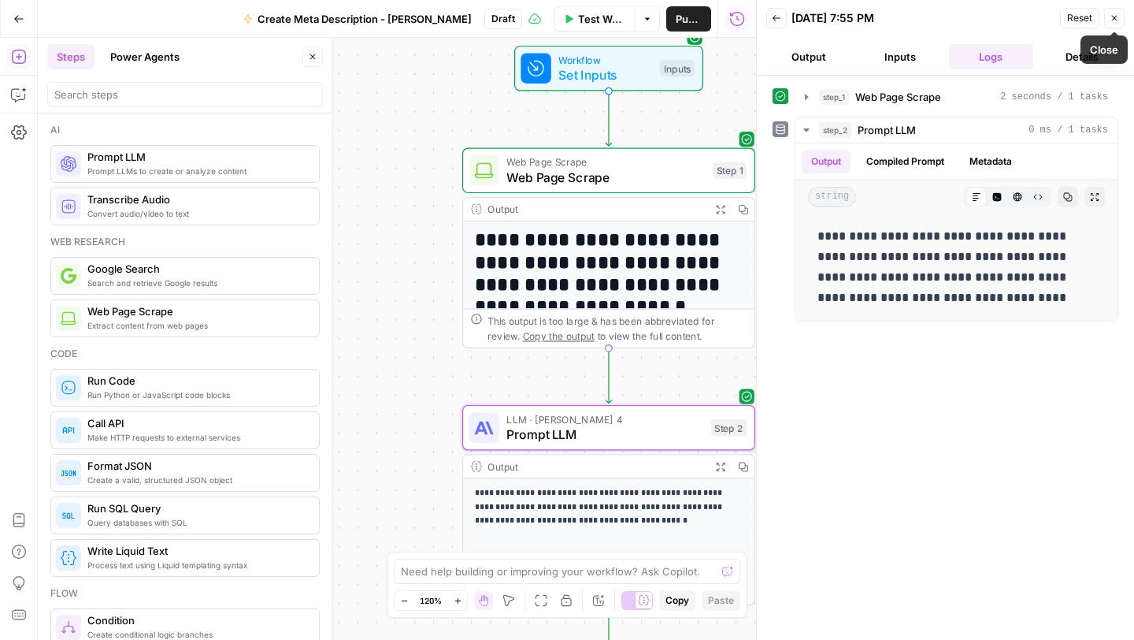
click at [1115, 13] on icon "button" at bounding box center [1114, 17] width 9 height 9
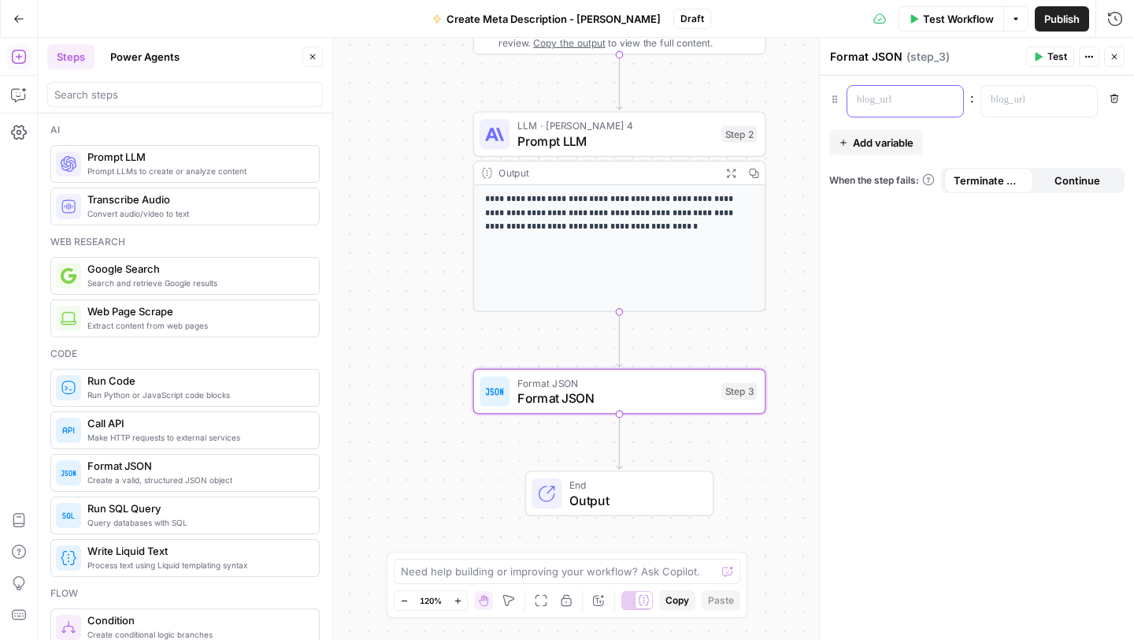
click at [893, 106] on p at bounding box center [893, 100] width 72 height 16
click at [1039, 105] on p at bounding box center [1027, 100] width 72 height 16
click at [1081, 97] on icon "button" at bounding box center [1083, 100] width 8 height 7
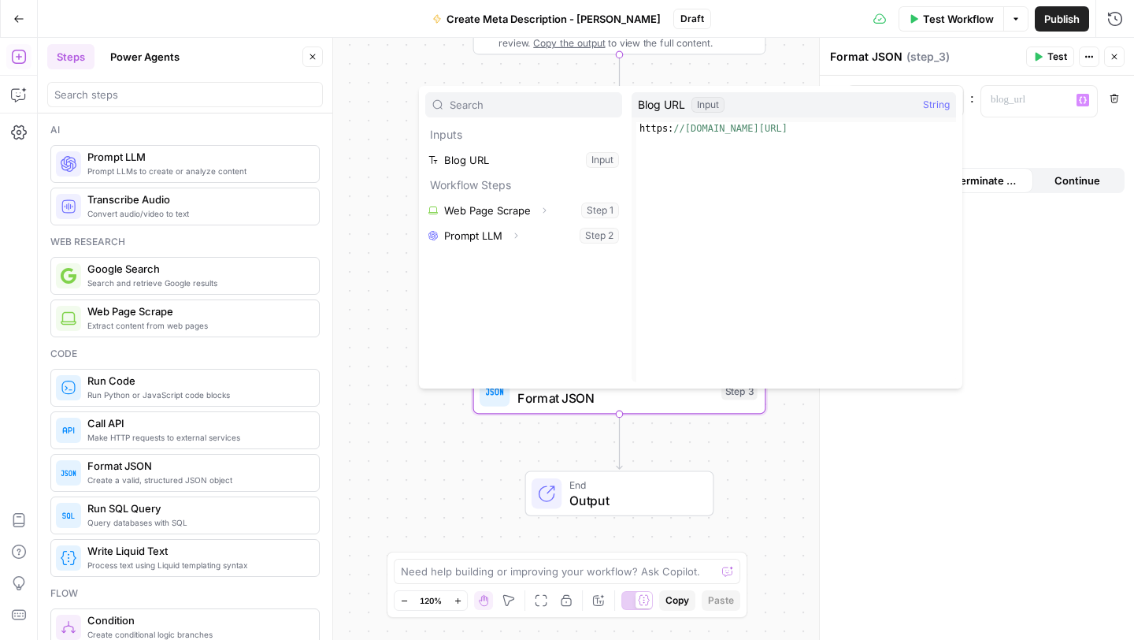
type textarea "**********"
click at [818, 135] on div "https: //[DOMAIN_NAME][URL]" at bounding box center [797, 264] width 320 height 285
click at [672, 98] on span "Blog URL" at bounding box center [661, 105] width 47 height 16
click at [715, 102] on div "Input" at bounding box center [708, 105] width 33 height 16
click at [932, 105] on span "String" at bounding box center [936, 105] width 27 height 16
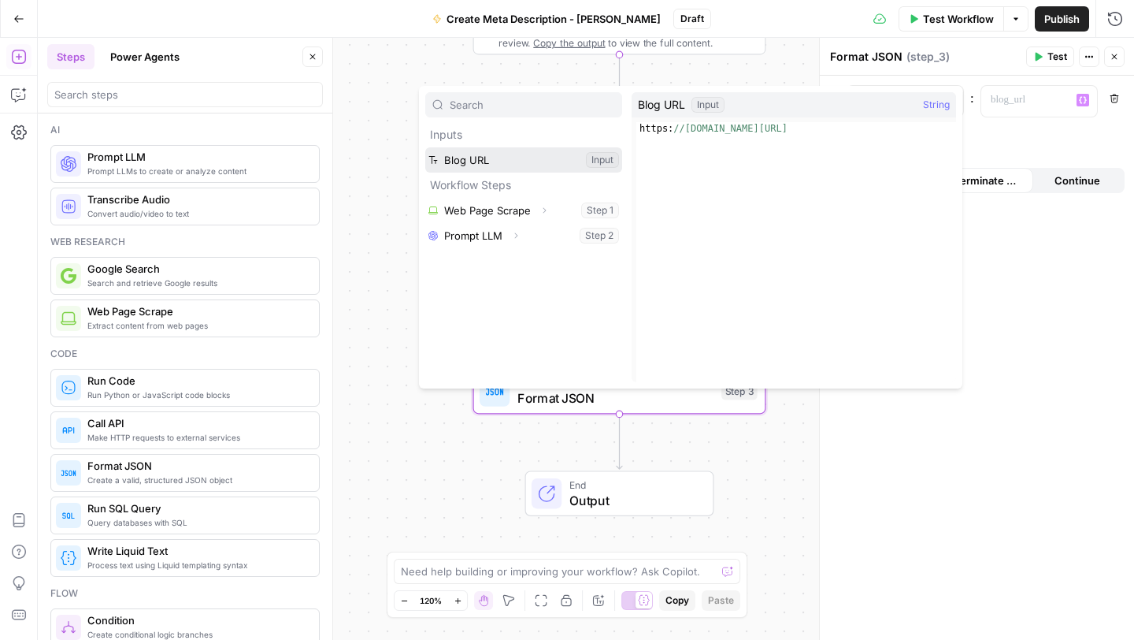
click at [494, 158] on button "Select variable Blog URL" at bounding box center [523, 159] width 197 height 25
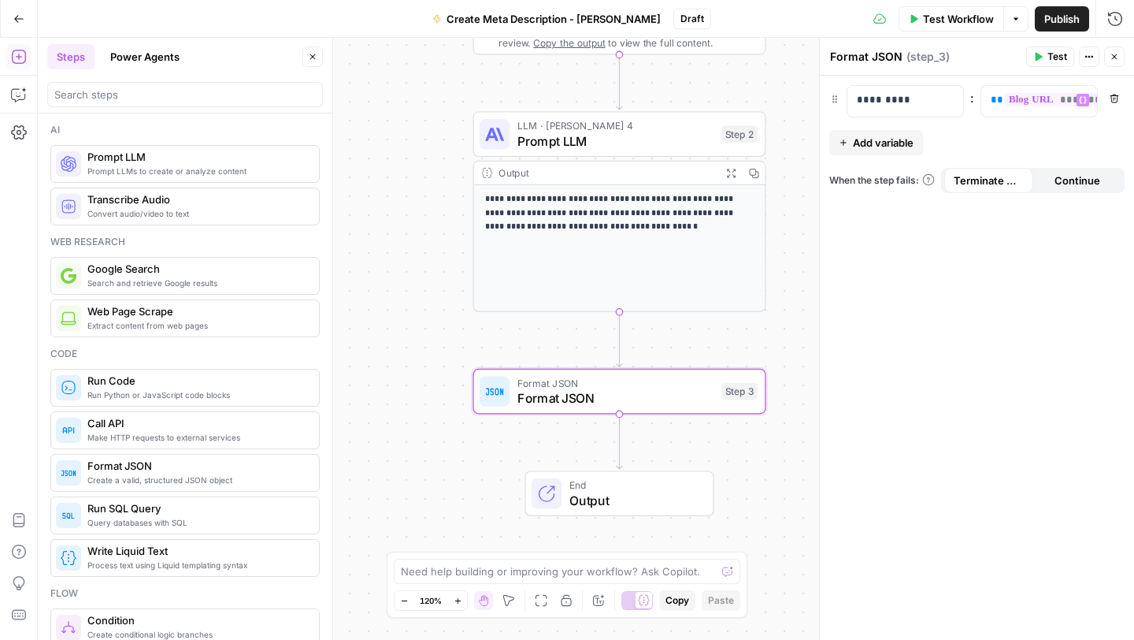
click at [879, 143] on span "Add variable" at bounding box center [883, 143] width 61 height 16
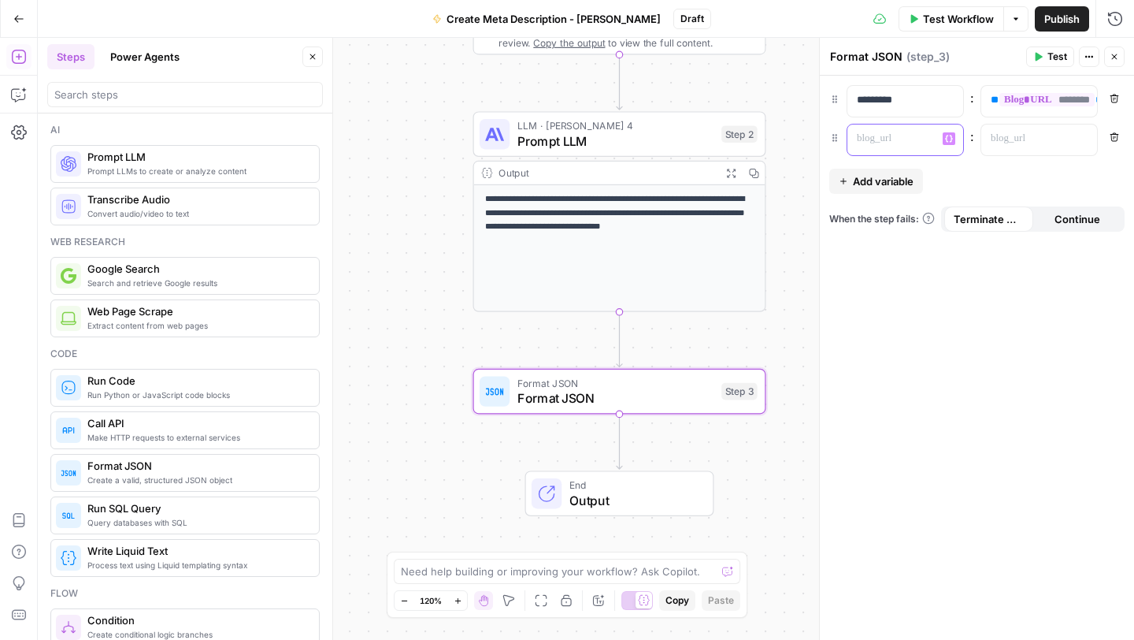
click at [879, 143] on p at bounding box center [893, 139] width 72 height 16
click at [1079, 139] on icon "button" at bounding box center [1083, 139] width 8 height 8
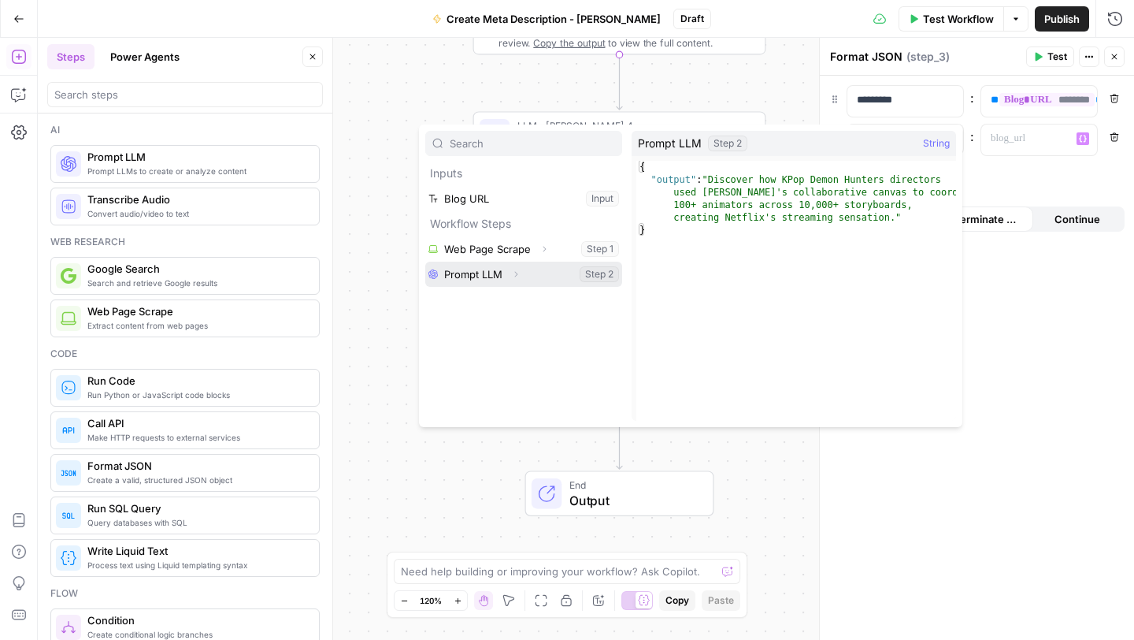
click at [531, 276] on button "Select variable Prompt LLM" at bounding box center [523, 274] width 197 height 25
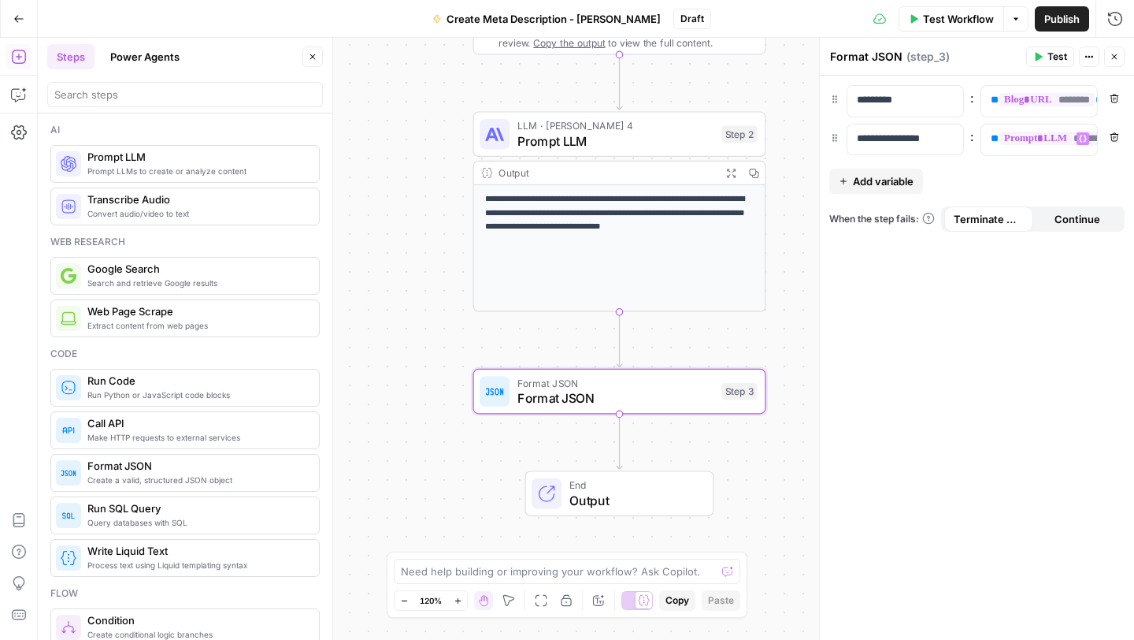
click at [1060, 54] on span "Test" at bounding box center [1058, 57] width 20 height 14
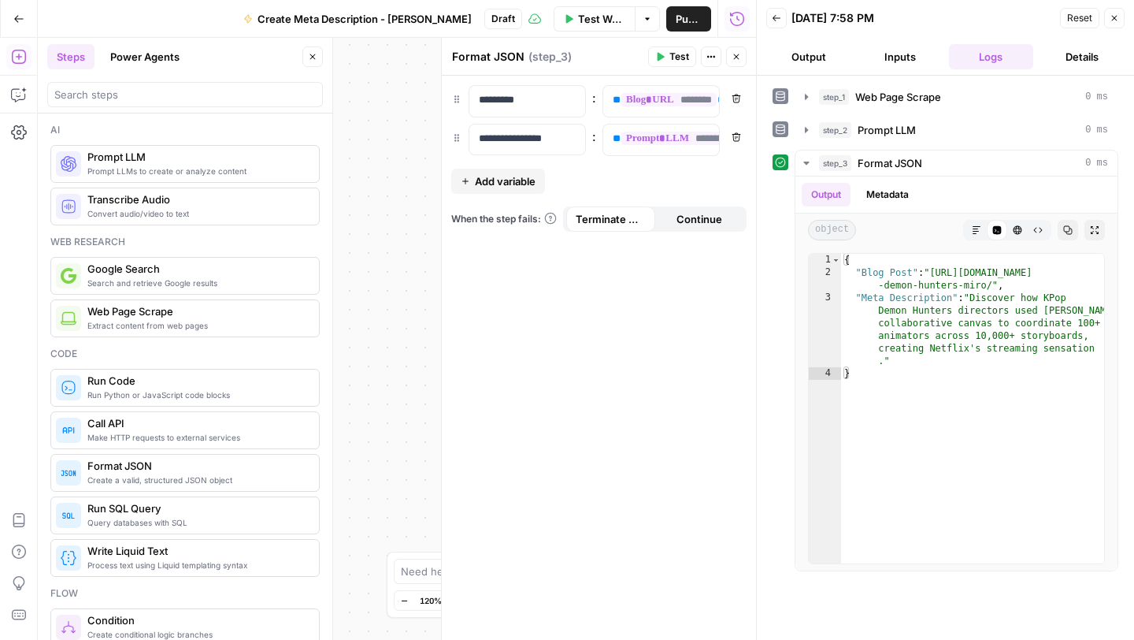
click at [1114, 24] on button "Close" at bounding box center [1114, 18] width 20 height 20
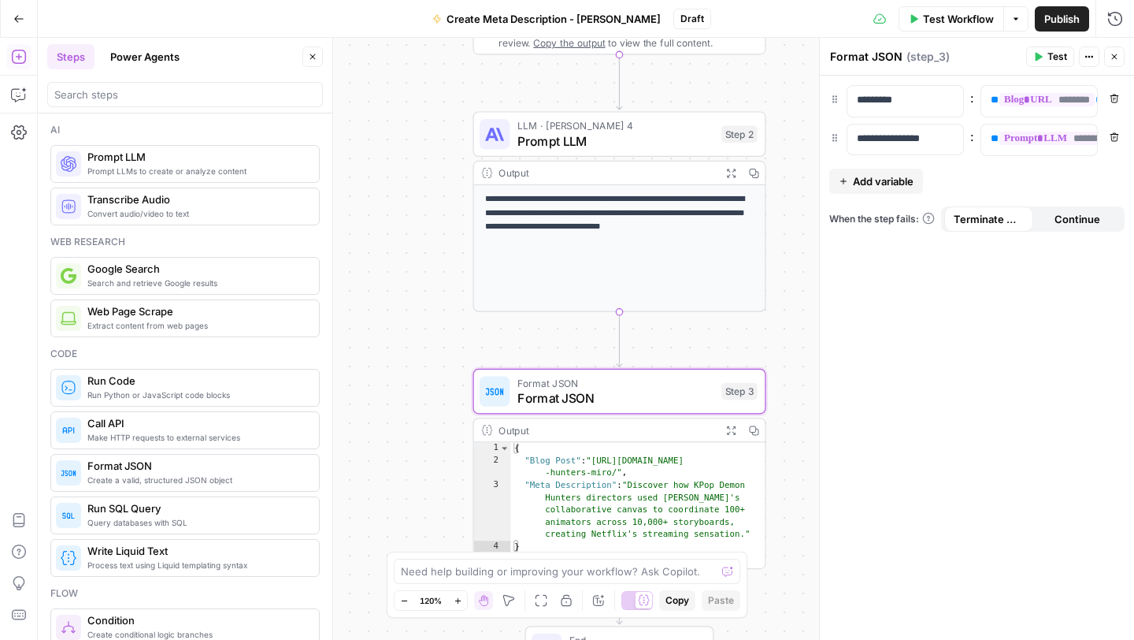
click at [1058, 24] on span "Publish" at bounding box center [1062, 19] width 35 height 16
